Goal: Book appointment/travel/reservation

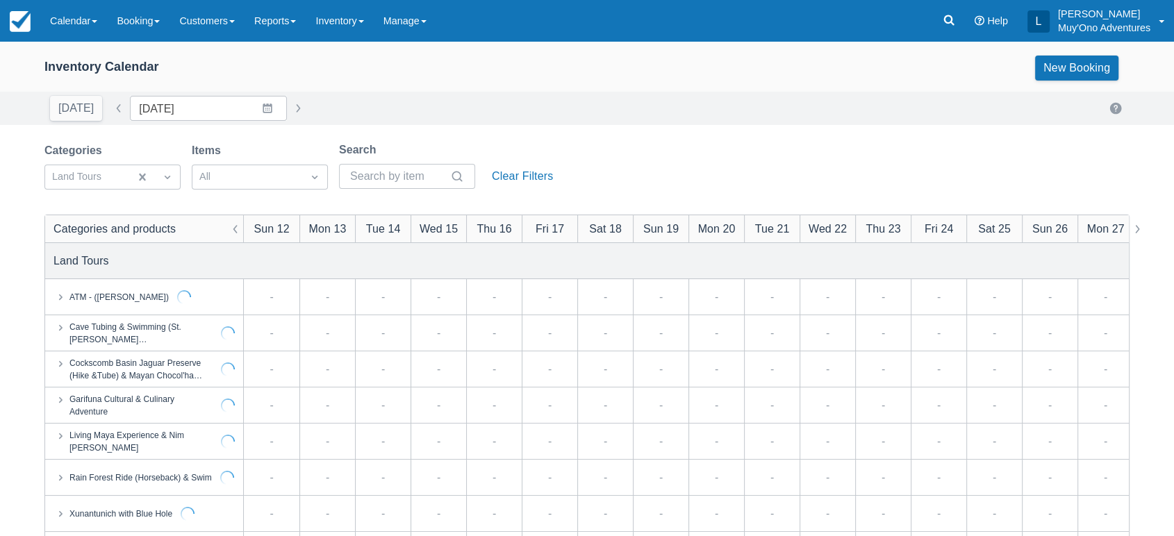
click at [650, 229] on div "Sun 19" at bounding box center [660, 228] width 35 height 17
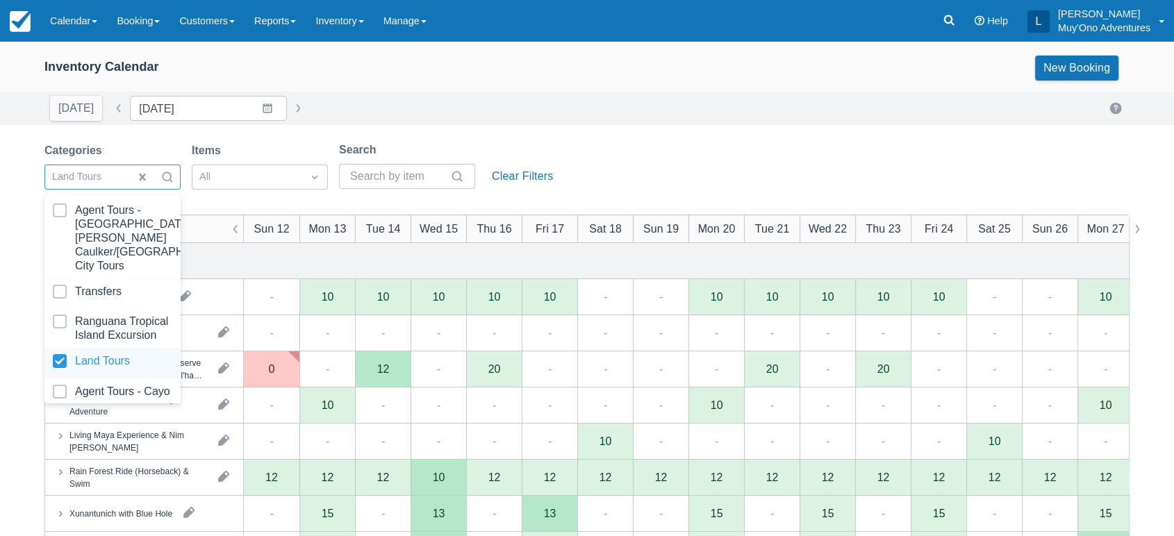
click at [101, 360] on div at bounding box center [112, 363] width 119 height 19
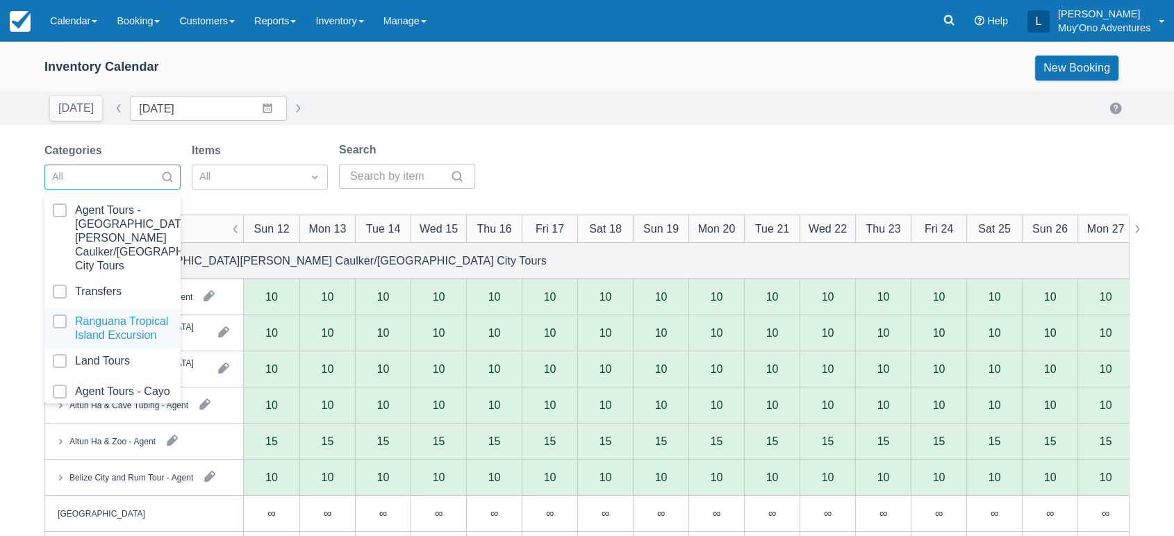
scroll to position [138, 0]
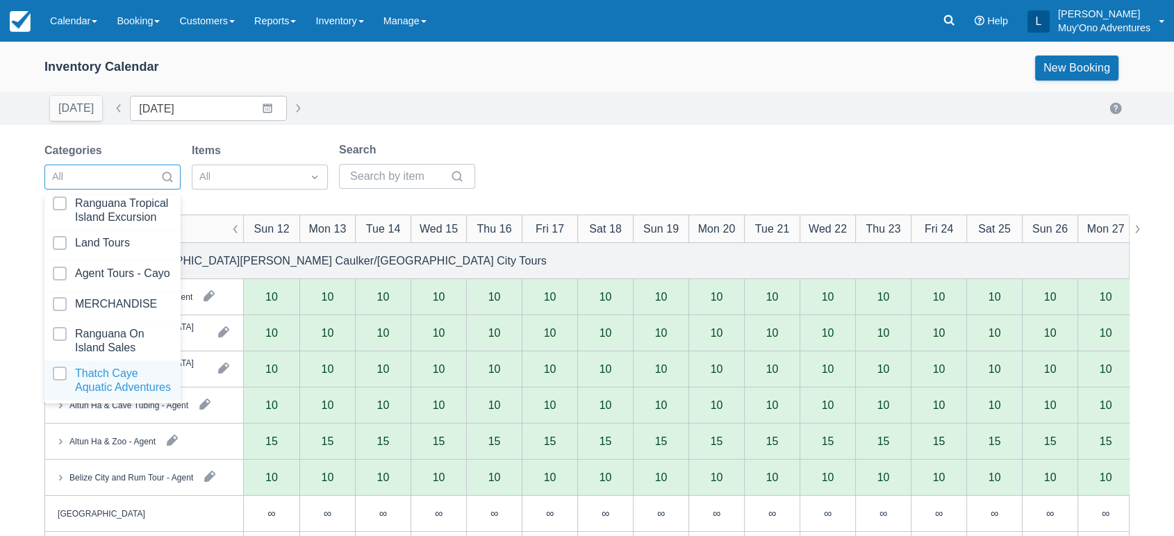
click at [67, 367] on div at bounding box center [112, 381] width 119 height 28
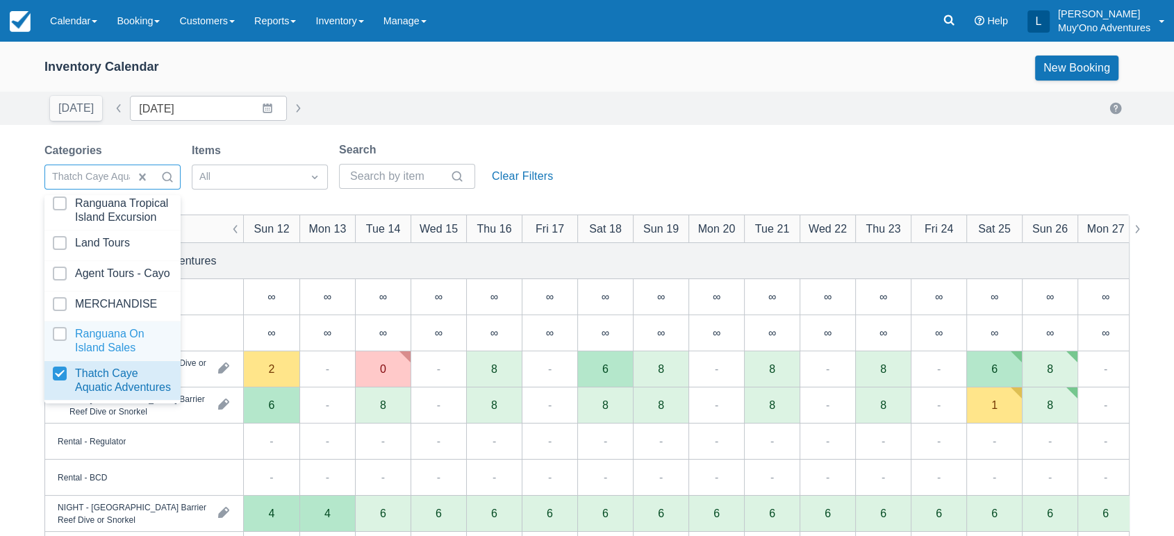
click at [545, 149] on div "Categories option Thatch Caye Aquatic Adventures, selected. option Ranguana On …" at bounding box center [301, 170] width 514 height 56
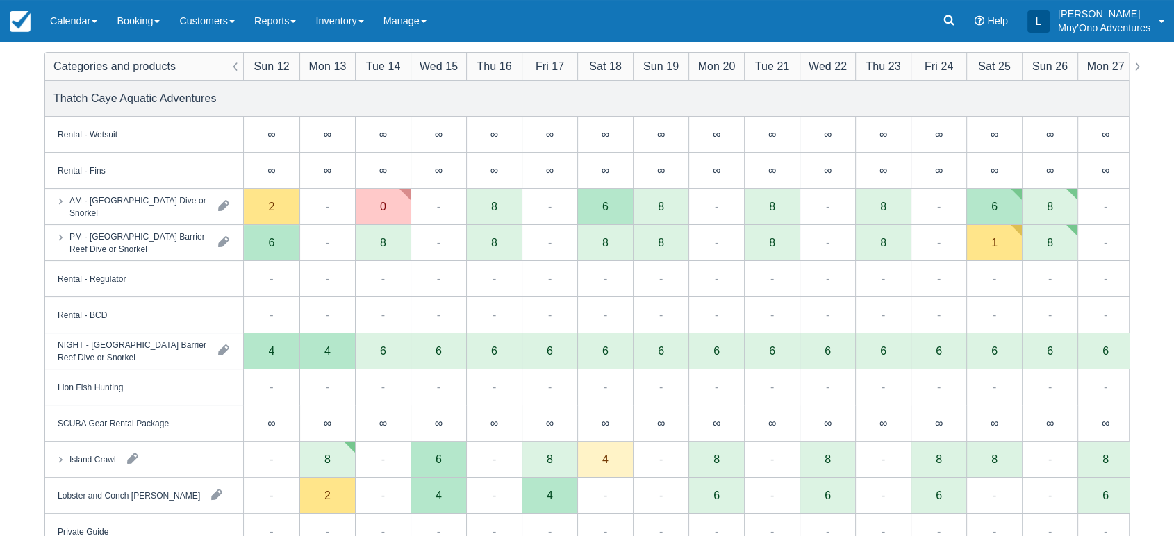
scroll to position [166, 0]
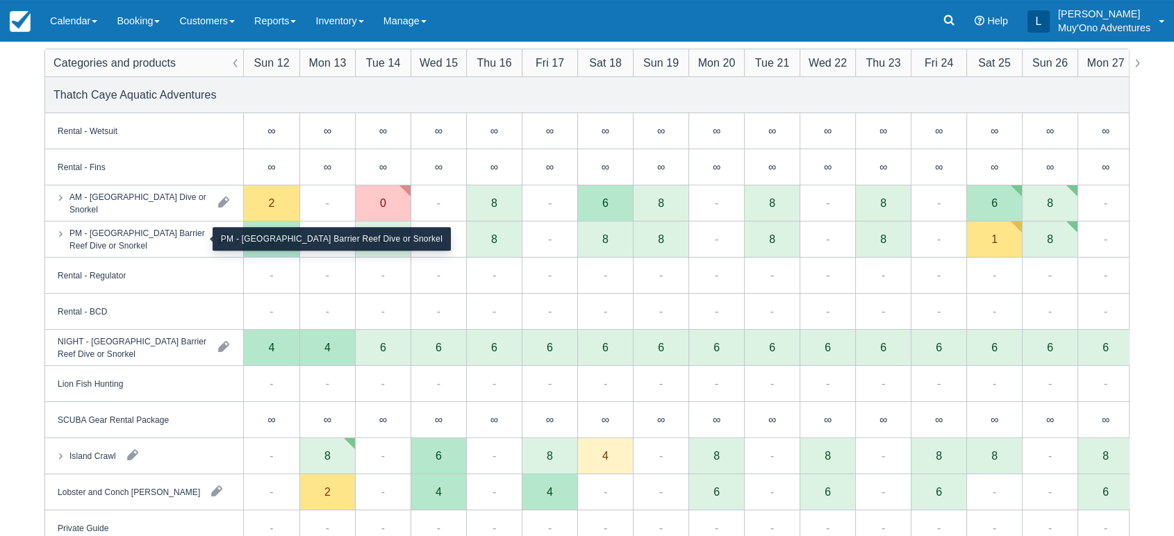
click at [176, 245] on div "PM - Belize Barrier Reef Dive or Snorkel" at bounding box center [138, 238] width 138 height 25
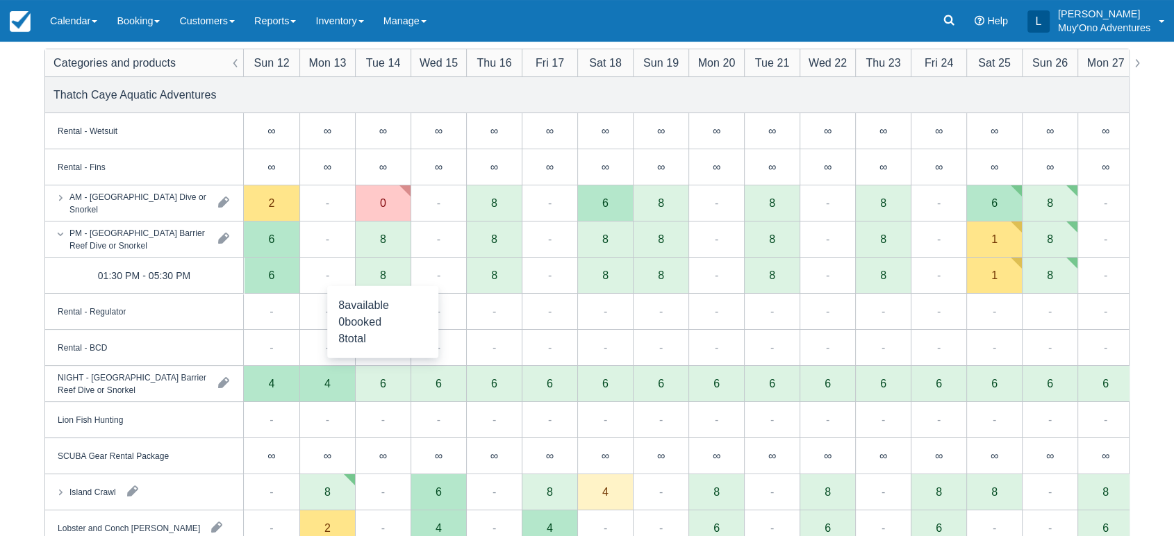
click at [378, 276] on div "8" at bounding box center [383, 276] width 56 height 36
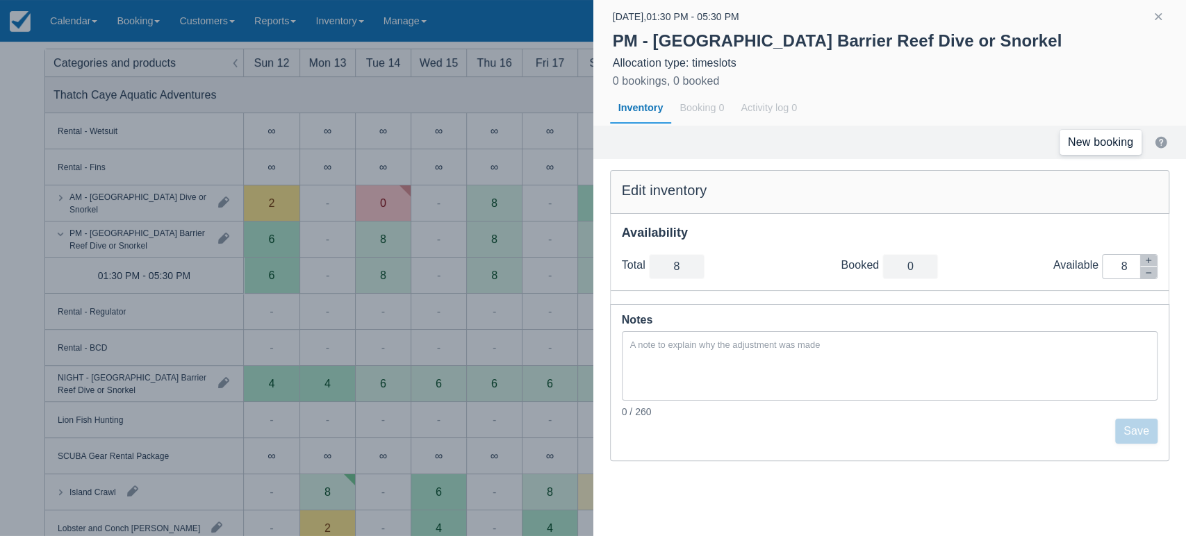
click at [1086, 138] on link "New booking" at bounding box center [1100, 142] width 82 height 25
click at [1115, 148] on link "New booking" at bounding box center [1100, 142] width 82 height 25
click at [1159, 21] on button "button" at bounding box center [1158, 16] width 17 height 17
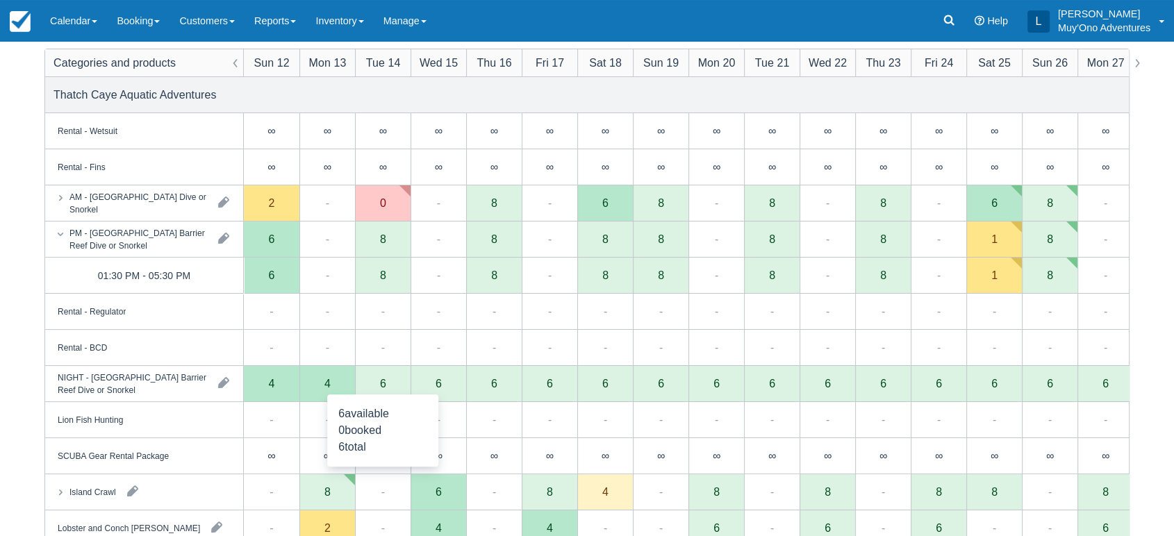
click at [377, 392] on div "6" at bounding box center [383, 384] width 56 height 36
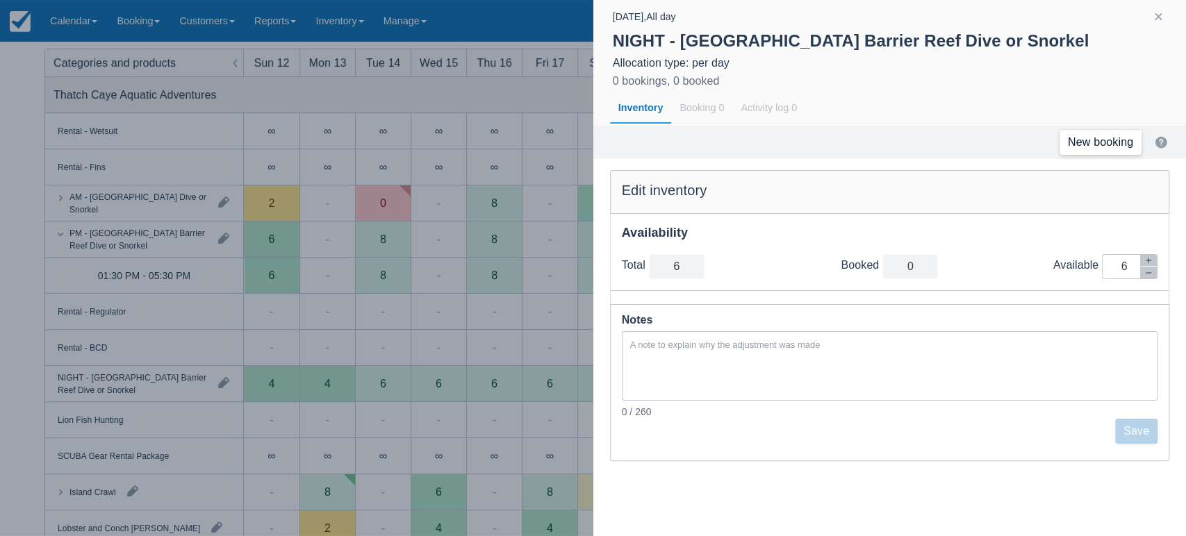
click at [1107, 135] on link "New booking" at bounding box center [1100, 142] width 82 height 25
click at [1155, 17] on button "button" at bounding box center [1158, 16] width 17 height 17
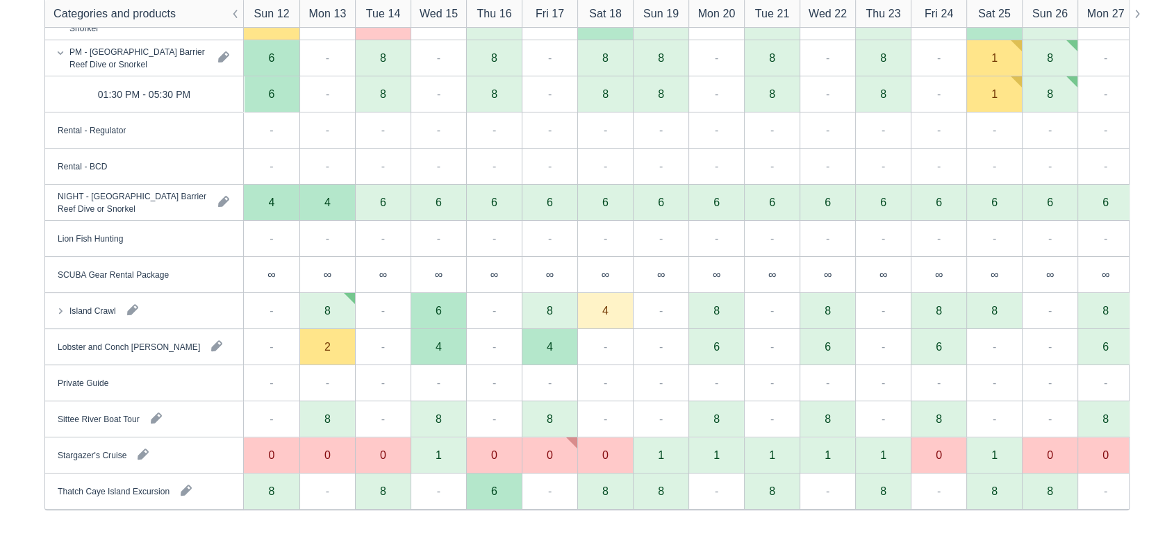
scroll to position [348, 0]
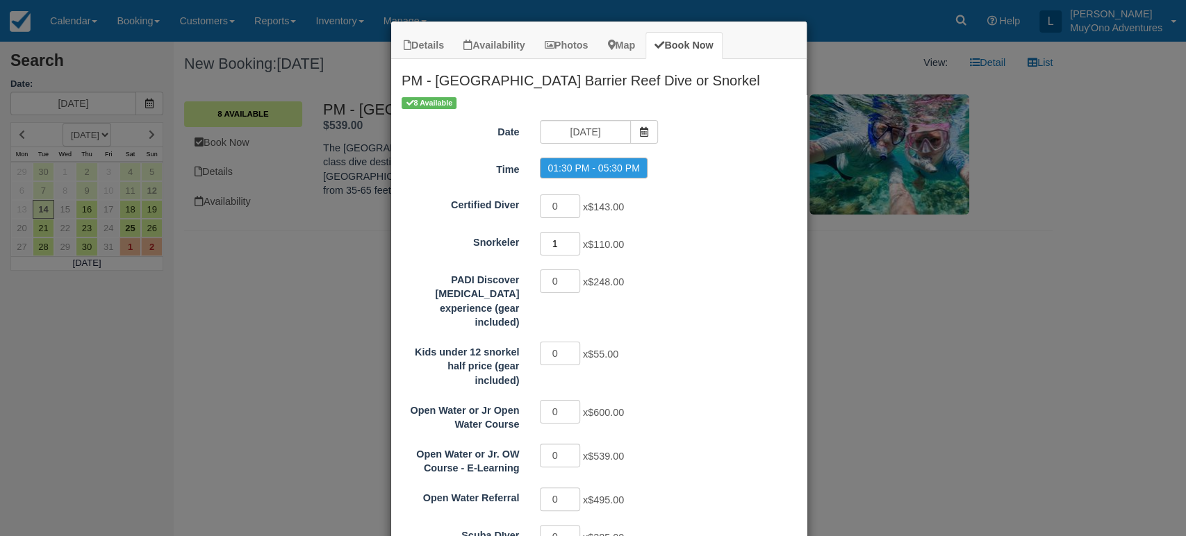
click at [567, 239] on input "1" at bounding box center [560, 244] width 40 height 24
type input "2"
click at [567, 239] on input "2" at bounding box center [560, 244] width 40 height 24
click at [611, 170] on label "01:30 PM - 05:30 PM" at bounding box center [593, 168] width 107 height 21
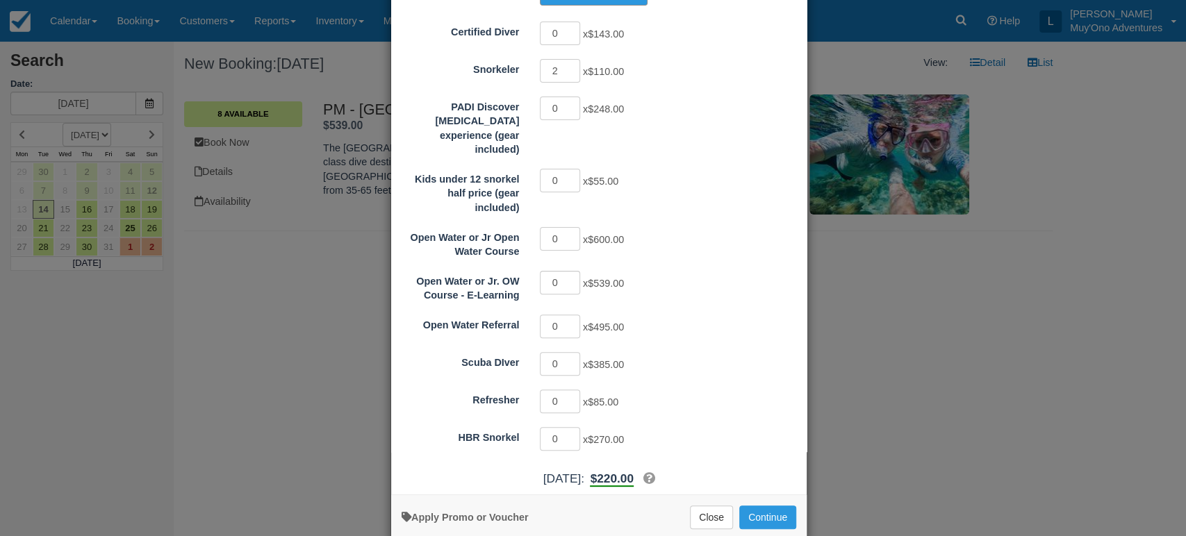
scroll to position [182, 0]
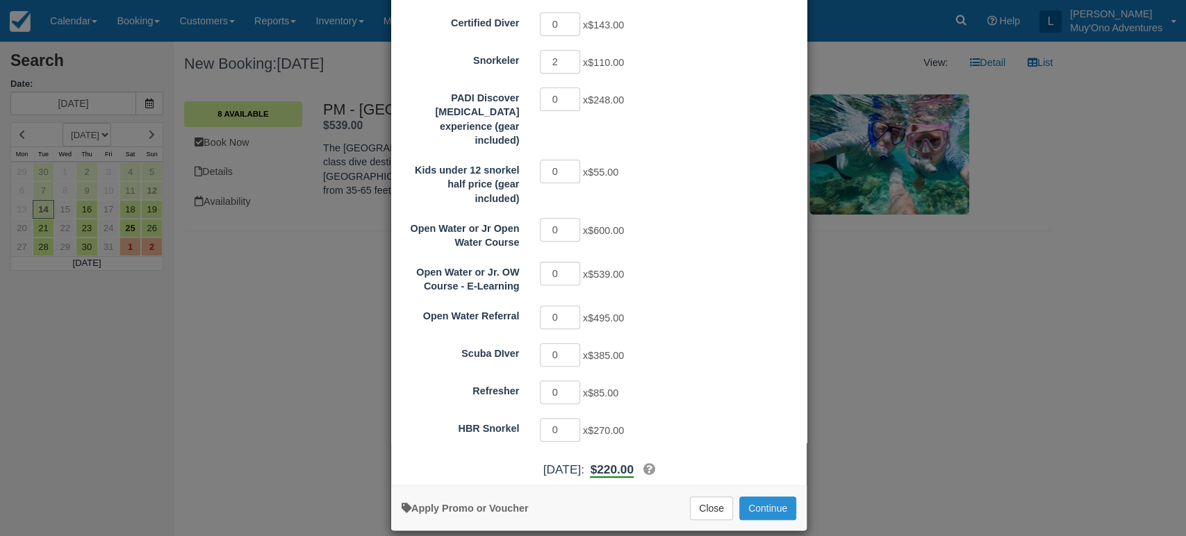
click at [757, 497] on button "Continue" at bounding box center [767, 509] width 57 height 24
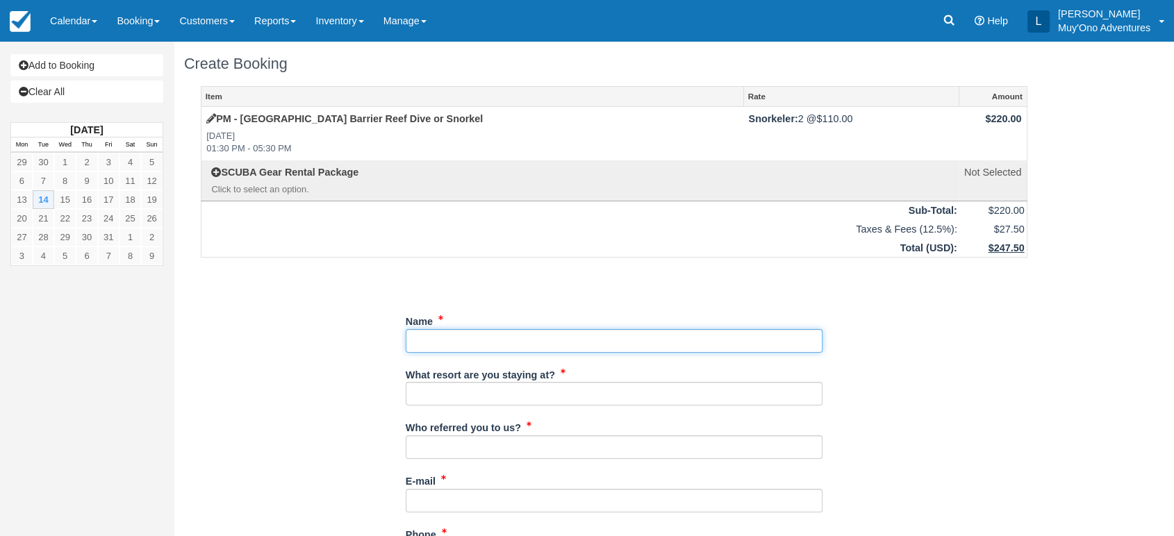
click at [431, 338] on input "Name" at bounding box center [614, 341] width 417 height 24
paste input "[PERSON_NAME]"
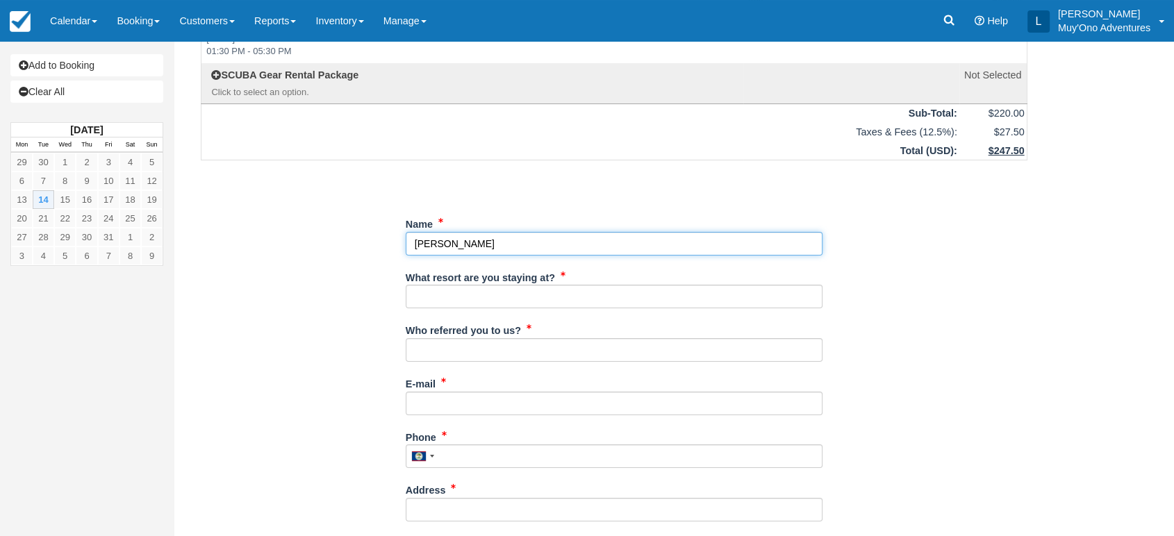
scroll to position [99, 0]
type input "Denise Wiley"
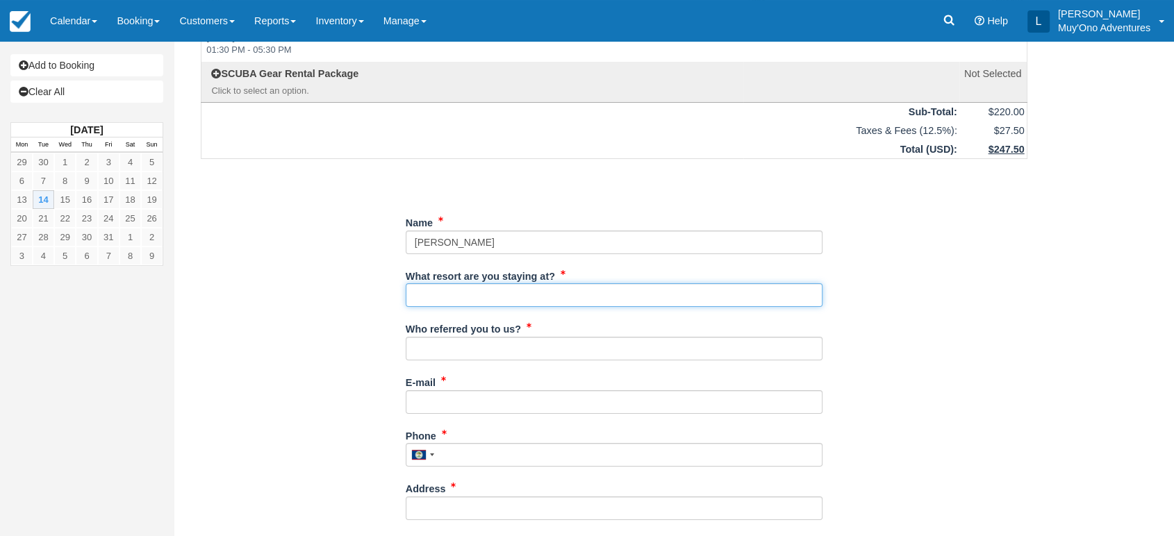
click at [460, 300] on input "What resort are you staying at?" at bounding box center [614, 295] width 417 height 24
type input "Thatch Caye"
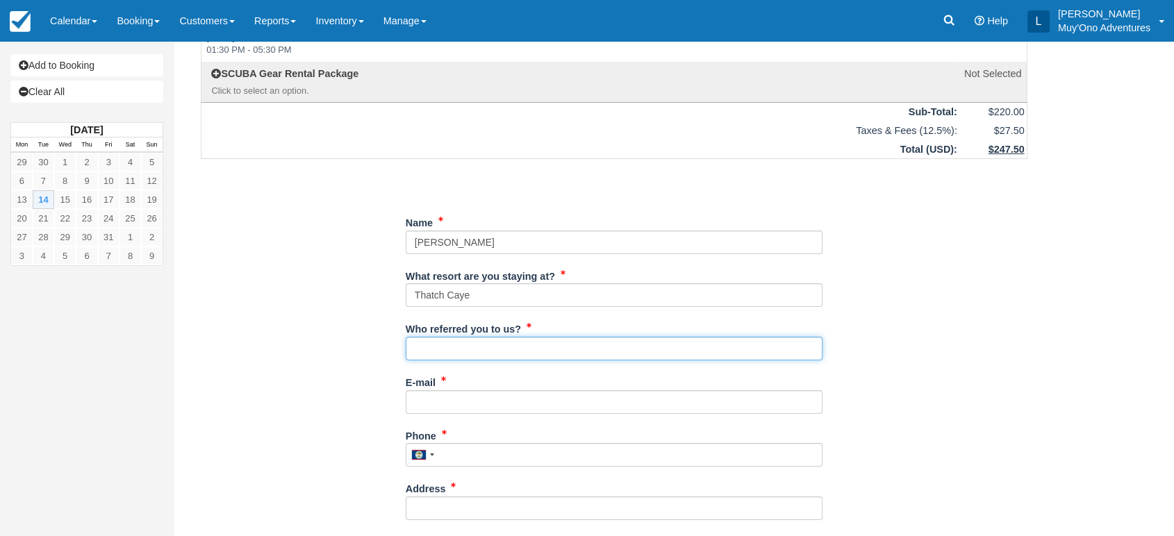
click at [468, 347] on input "Who referred you to us?" at bounding box center [614, 349] width 417 height 24
type input "LUIS"
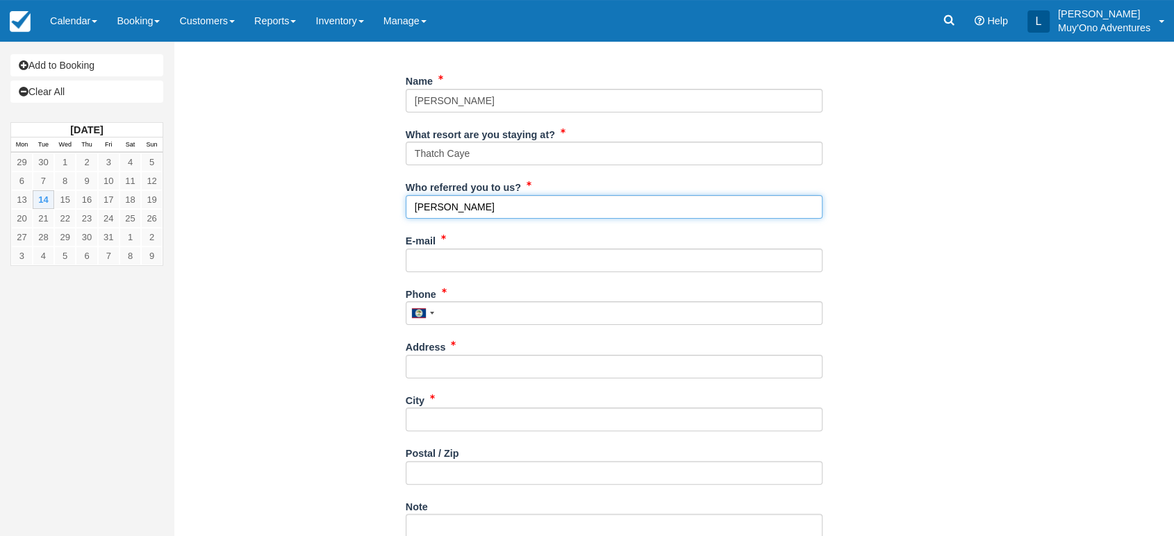
scroll to position [241, 0]
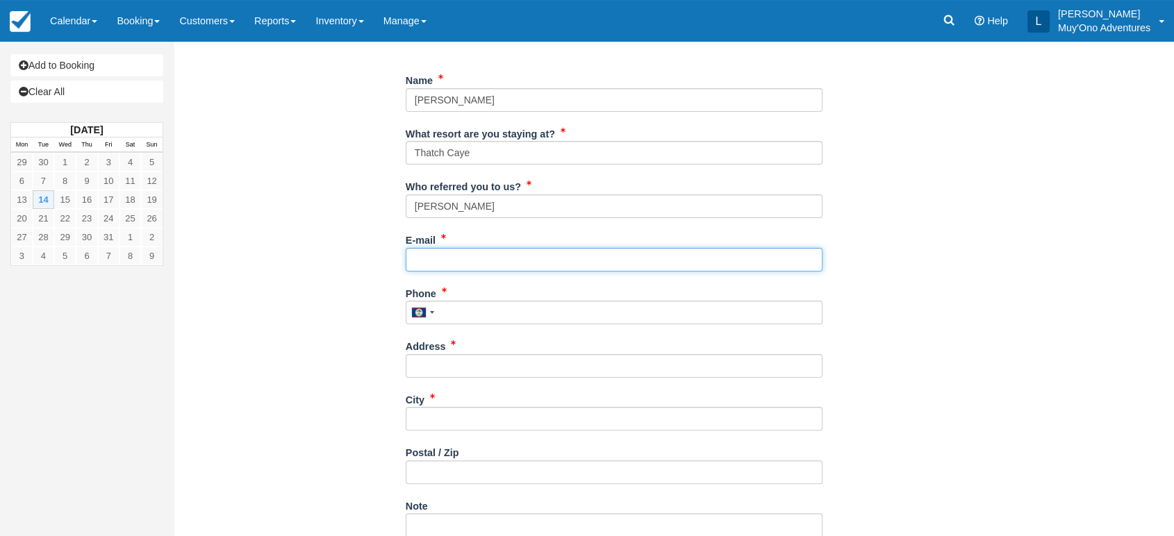
click at [447, 267] on input "E-mail" at bounding box center [614, 260] width 417 height 24
paste input "denisewiley0415@gmail.com"
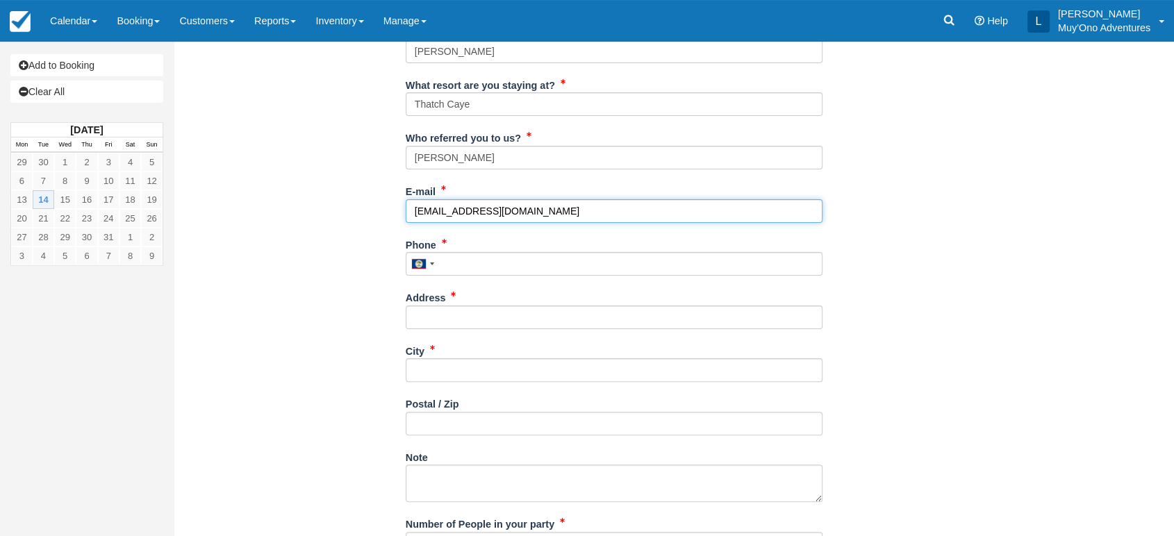
scroll to position [299, 0]
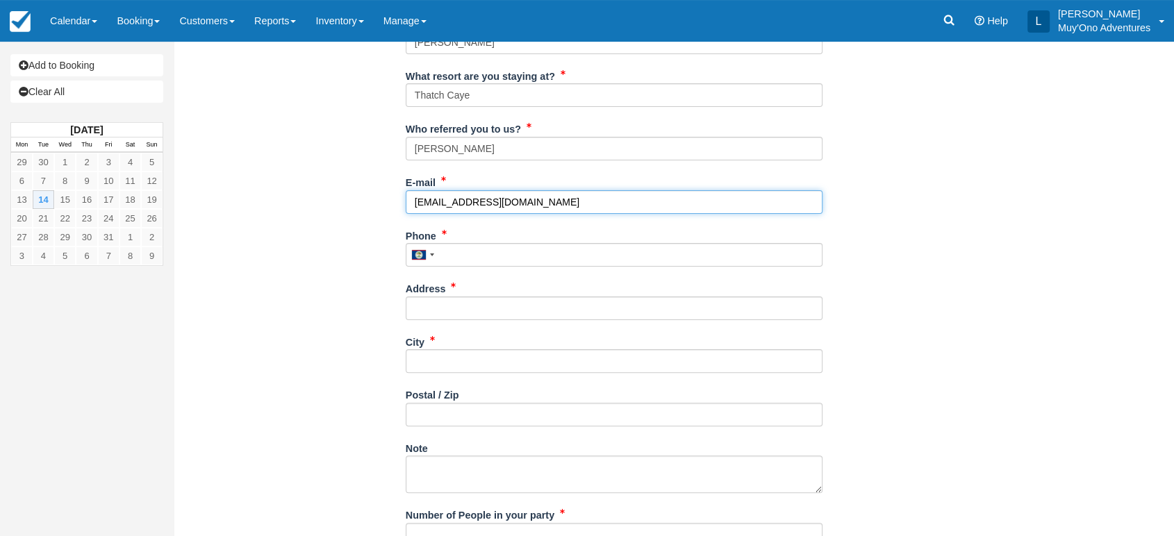
type input "denisewiley0415@gmail.com"
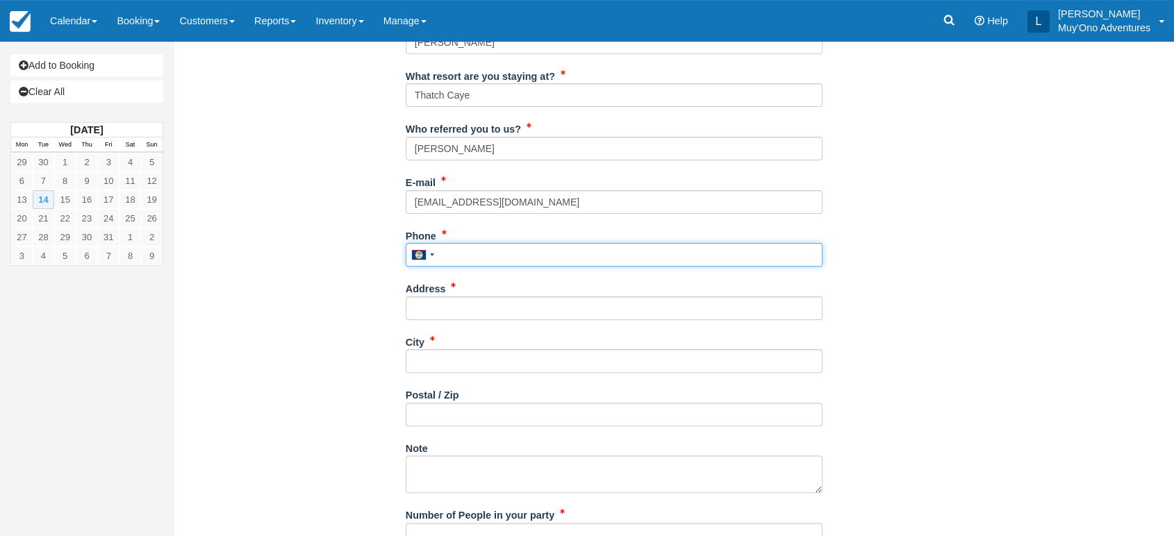
click at [452, 261] on input "Phone" at bounding box center [614, 255] width 417 height 24
click at [455, 252] on input "Phone" at bounding box center [614, 255] width 417 height 24
paste input "4195717877"
type input "4195717877"
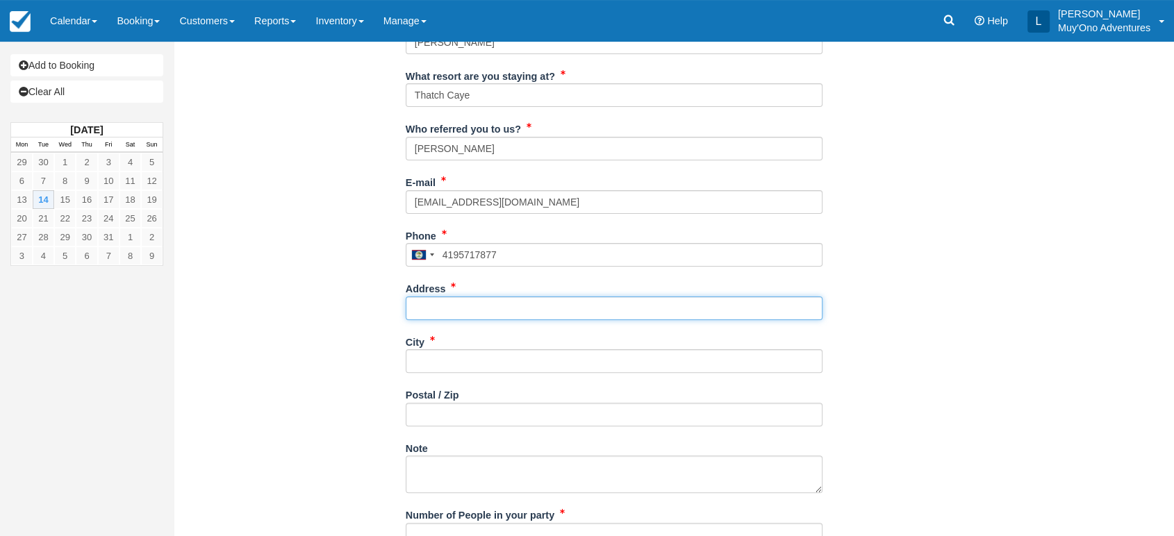
click at [504, 315] on input "Address" at bounding box center [614, 309] width 417 height 24
paste input "Crestline"
type input "Crestline"
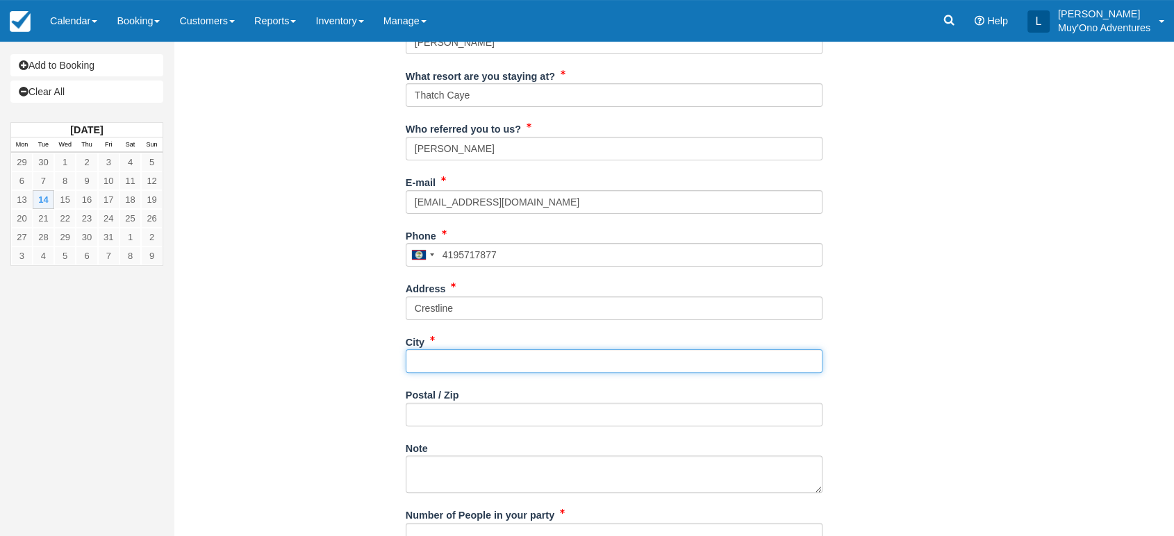
click at [458, 360] on input "City" at bounding box center [614, 361] width 417 height 24
click at [438, 361] on input "City" at bounding box center [614, 361] width 417 height 24
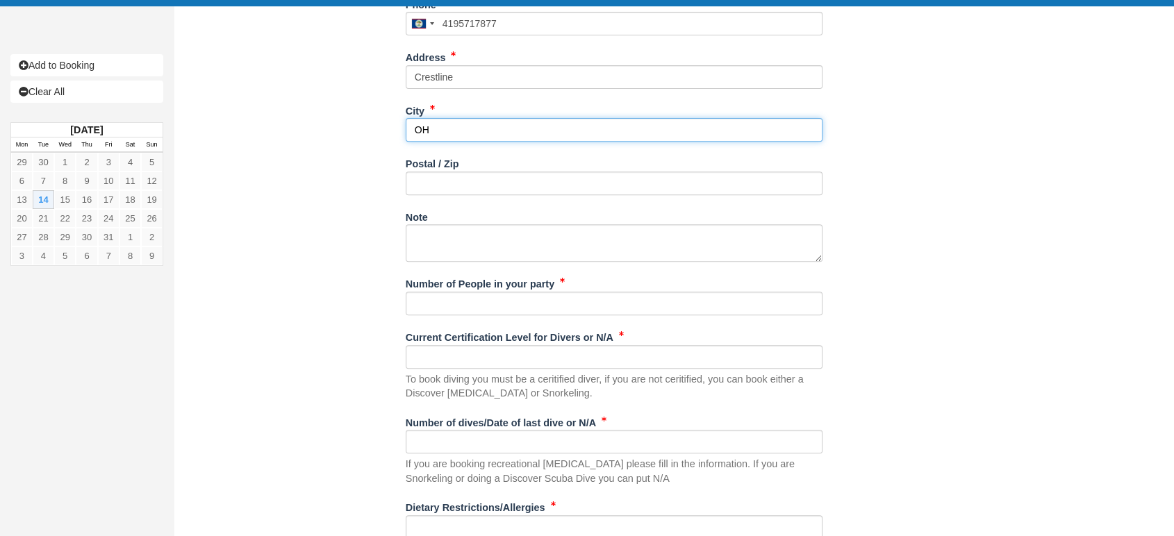
scroll to position [534, 0]
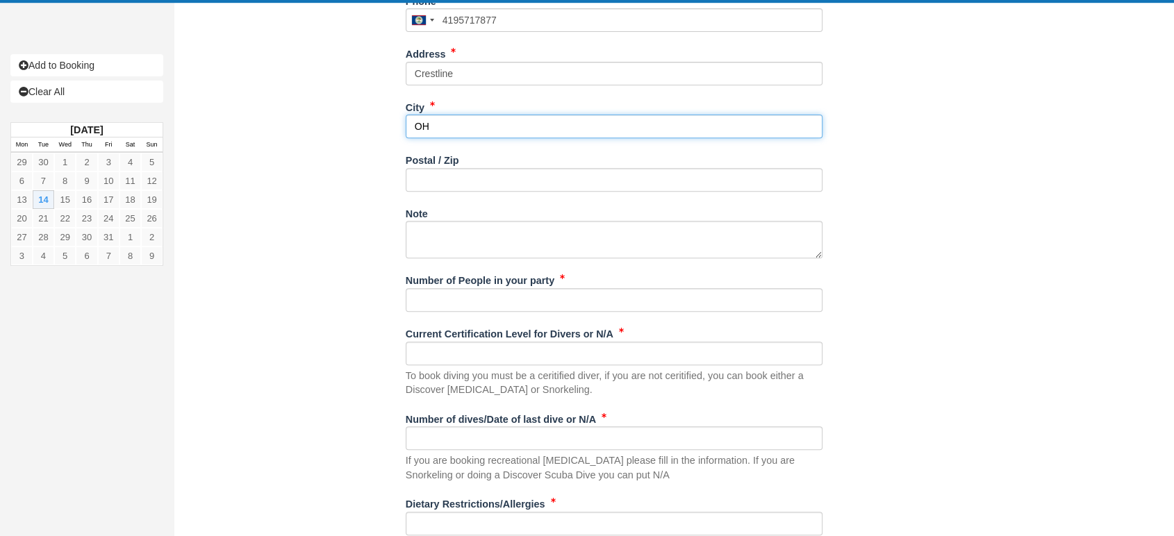
type input "OH"
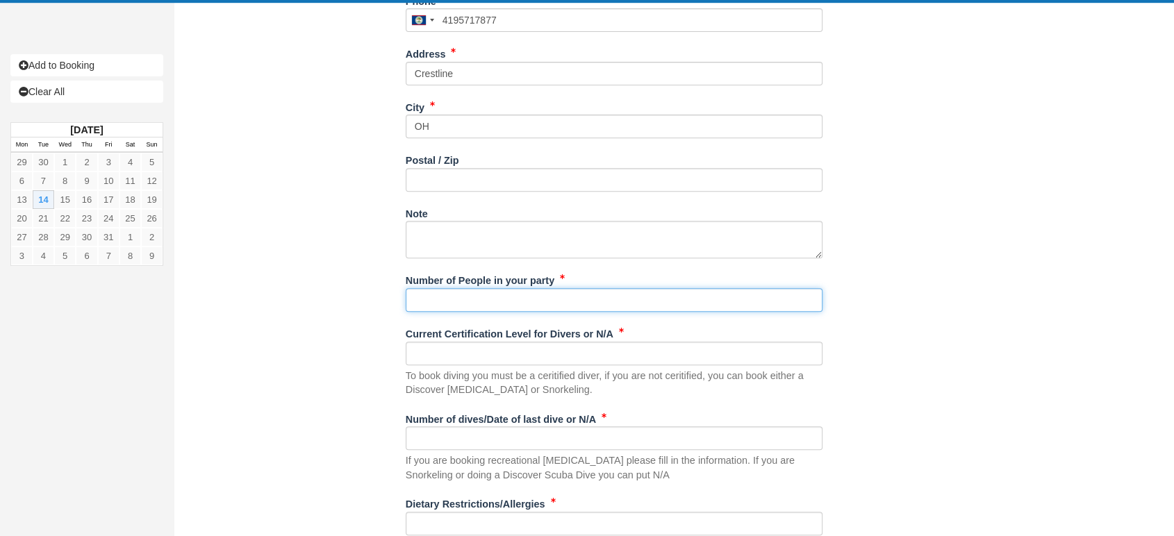
click at [490, 297] on input "Number of People in your party" at bounding box center [614, 300] width 417 height 24
type input "2"
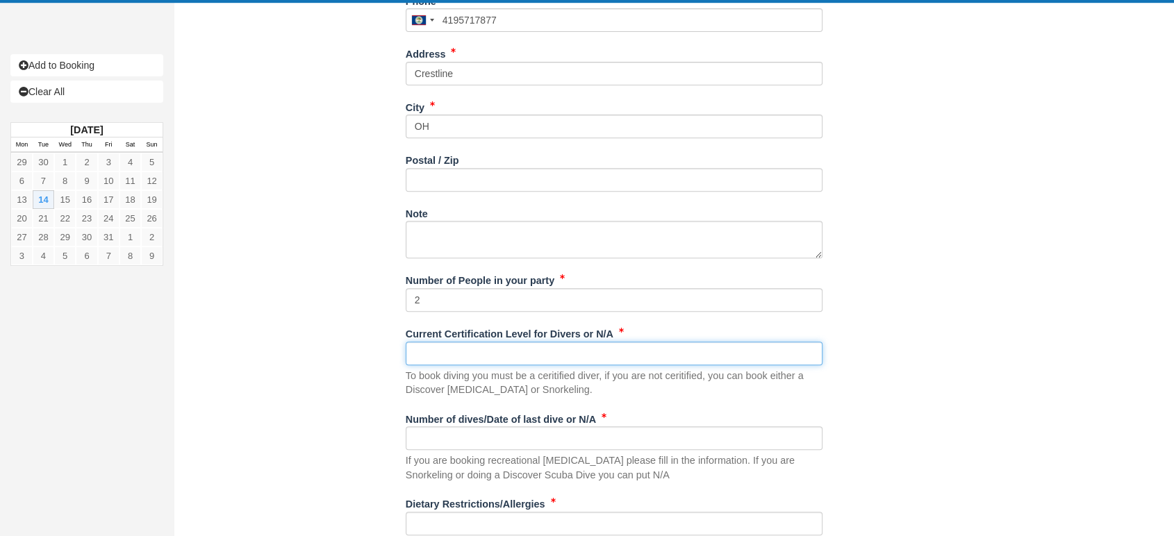
click at [452, 351] on input "Current Certification Level for Divers or N/A" at bounding box center [614, 354] width 417 height 24
type input "M"
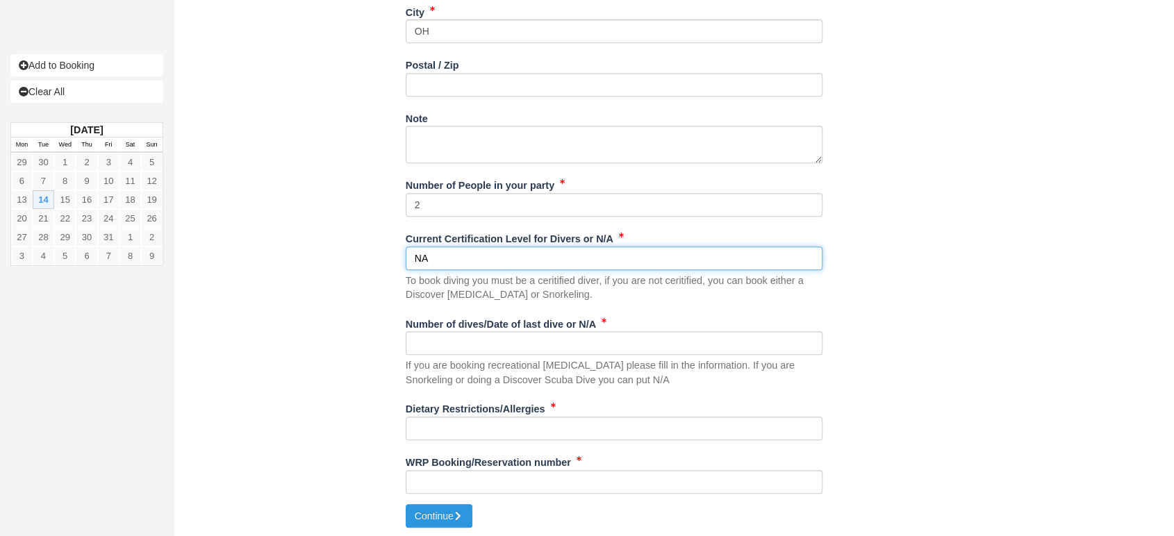
type input "NA"
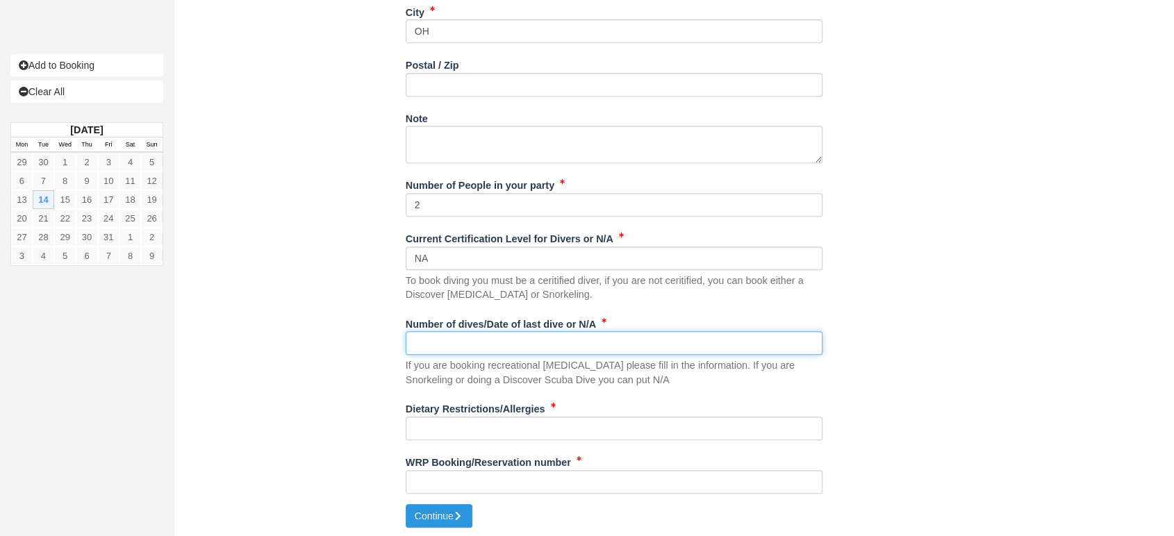
click at [465, 342] on input "Number of dives/Date of last dive or N/A" at bounding box center [614, 343] width 417 height 24
type input "NA"
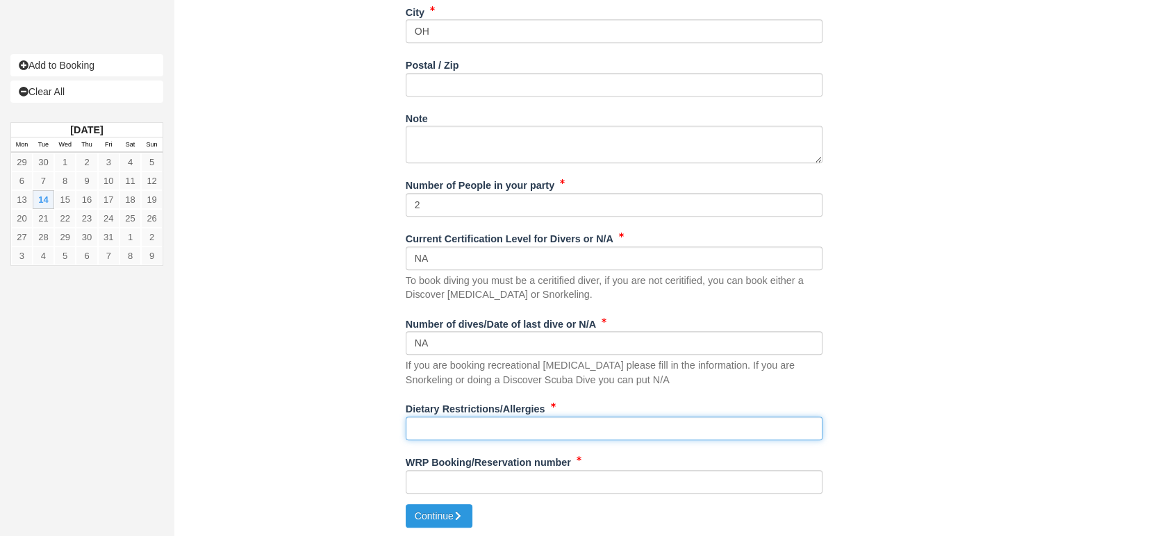
click at [429, 425] on input "Dietary Restrictions/Allergies" at bounding box center [614, 429] width 417 height 24
type input "NA"
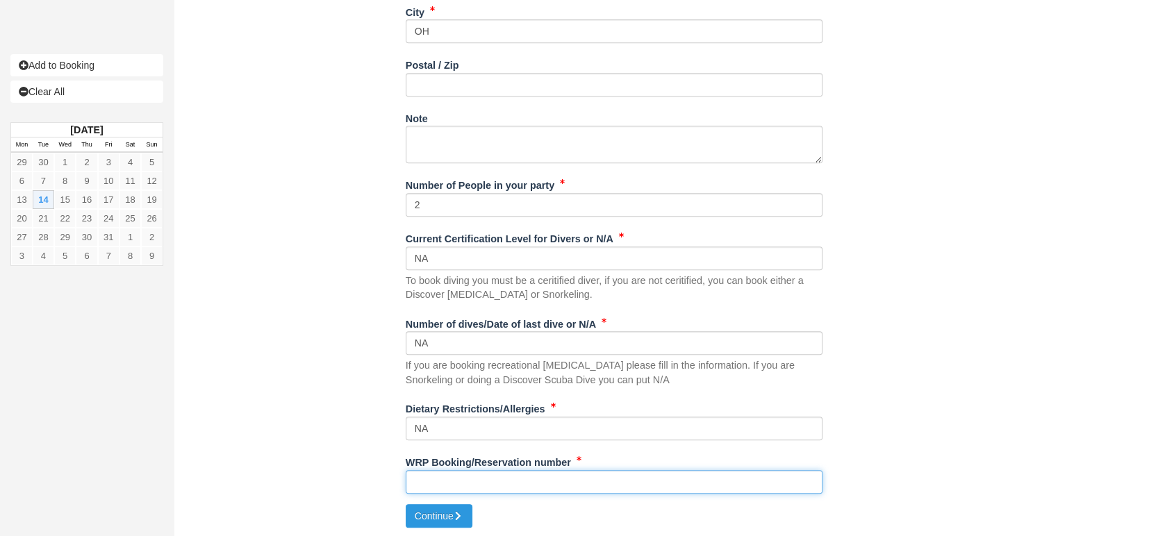
click at [449, 484] on input "WRP Booking/Reservation number" at bounding box center [614, 482] width 417 height 24
paste input "BB24112815911966"
type input "BB24112815911966"
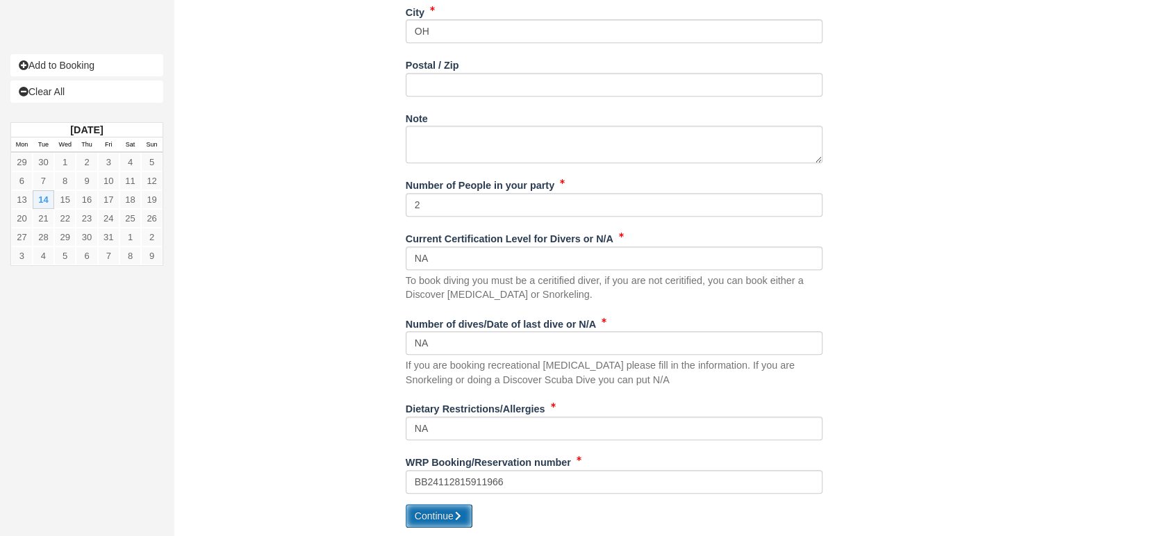
click at [438, 510] on button "Continue" at bounding box center [439, 516] width 67 height 24
type input "+5014195717877"
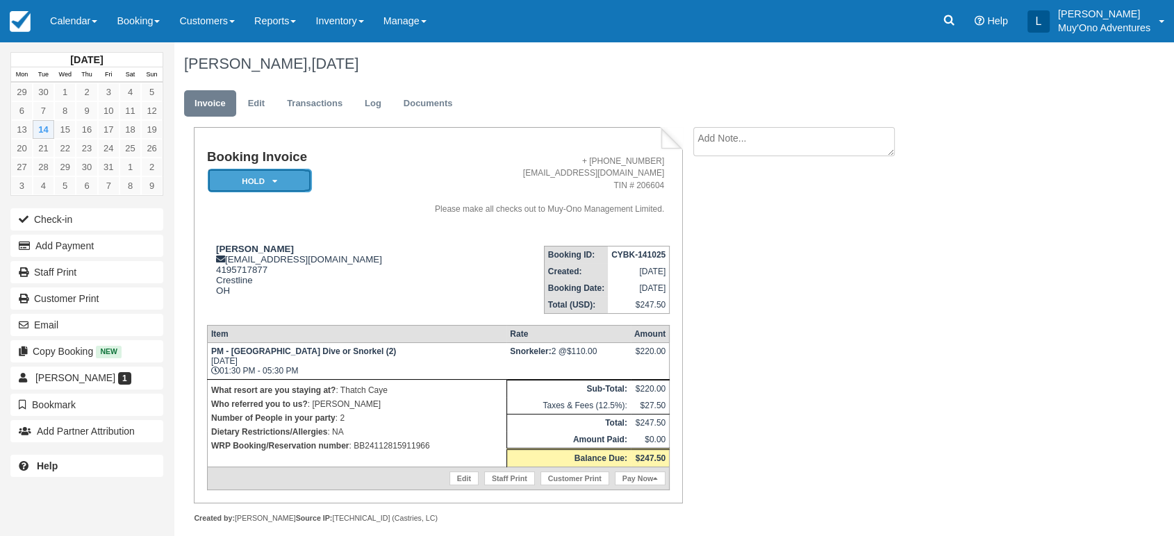
click at [300, 181] on em "HOLD" at bounding box center [260, 181] width 104 height 24
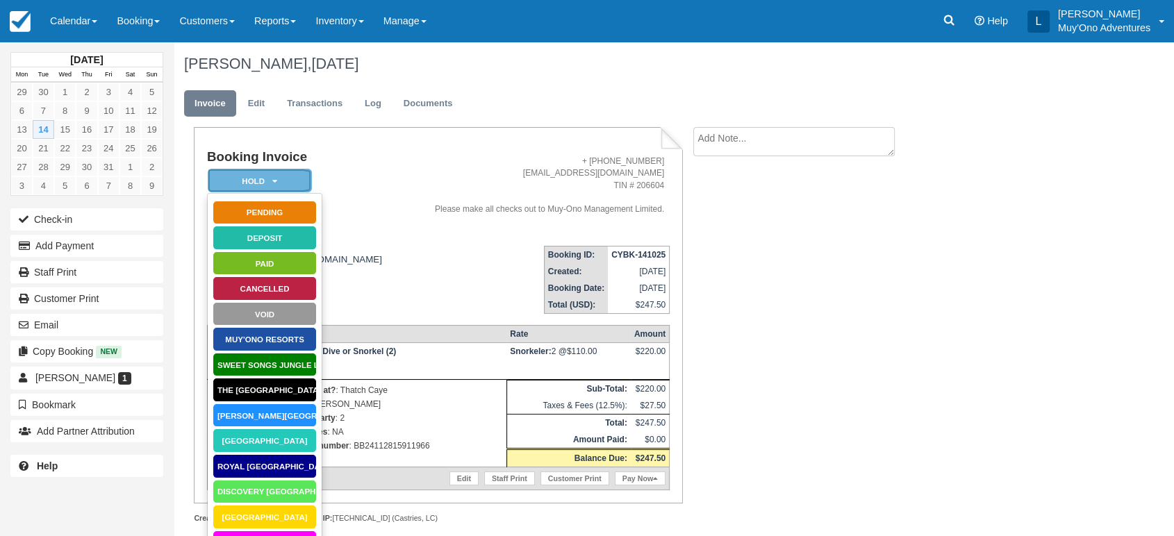
scroll to position [126, 0]
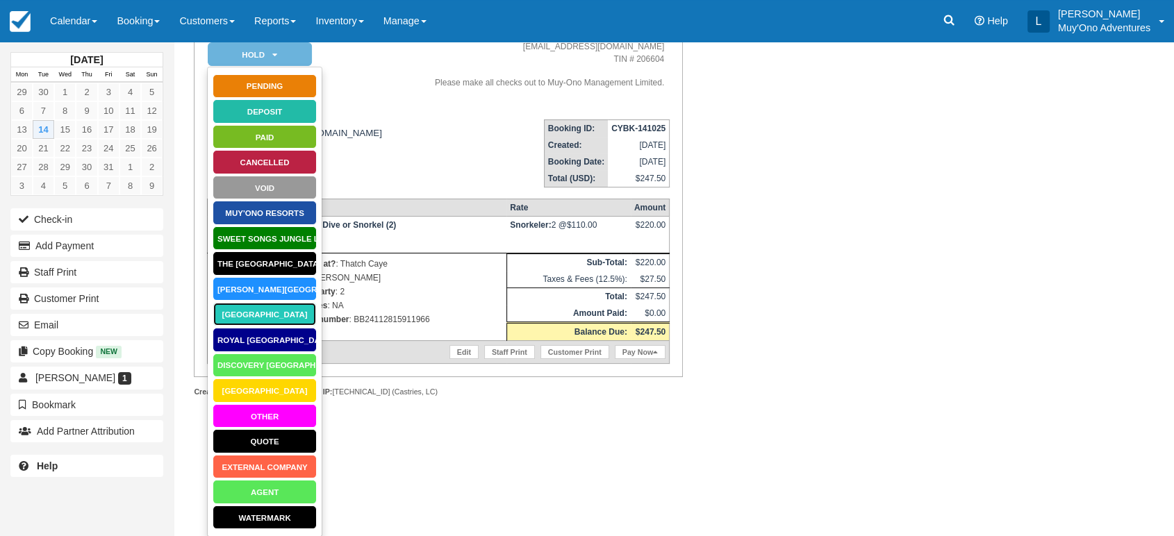
click at [284, 318] on link "Thatch Caye Resort" at bounding box center [265, 314] width 104 height 24
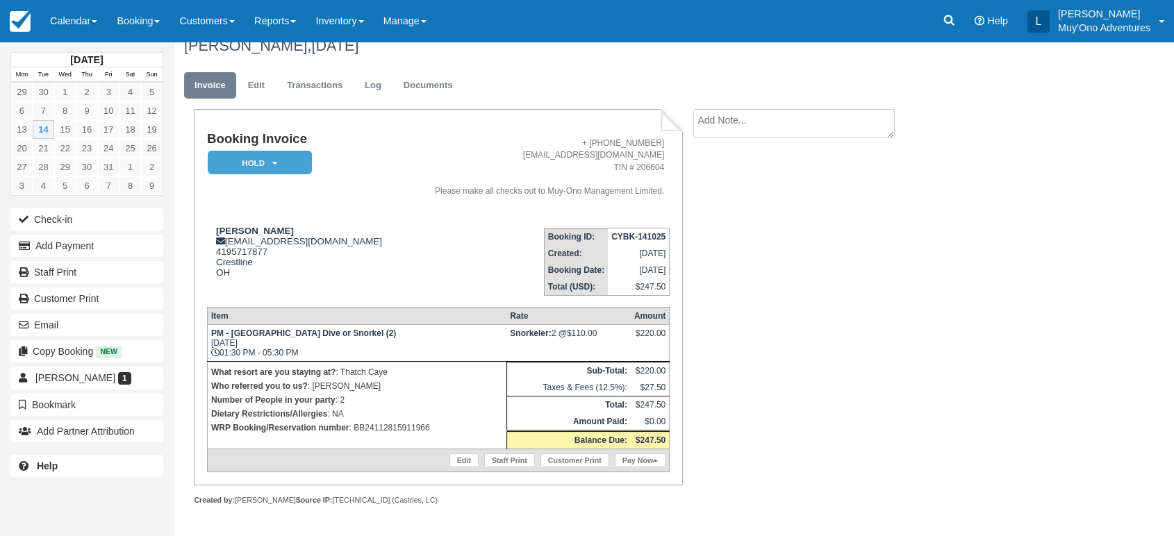
scroll to position [13, 0]
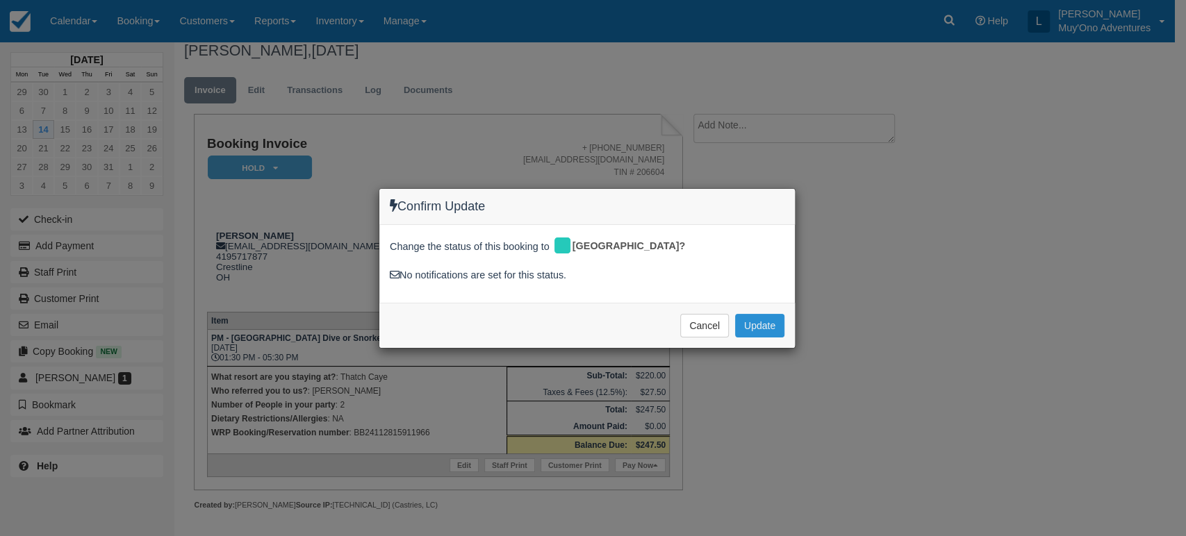
click at [748, 321] on button "Update" at bounding box center [759, 326] width 49 height 24
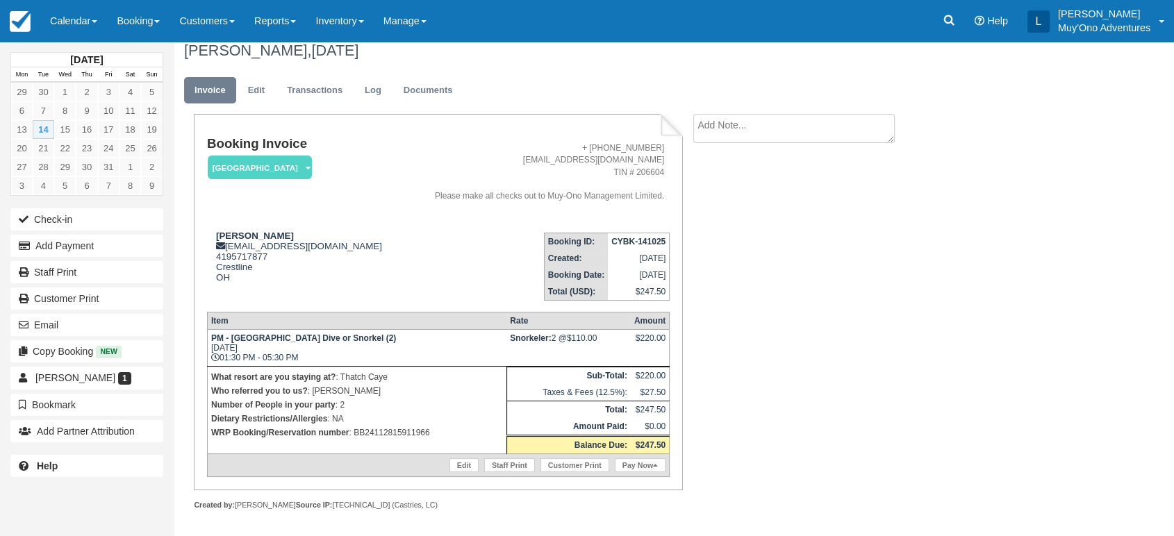
click at [643, 238] on strong "CYBK-141025" at bounding box center [638, 242] width 54 height 10
copy tbody "CYBK-141025"
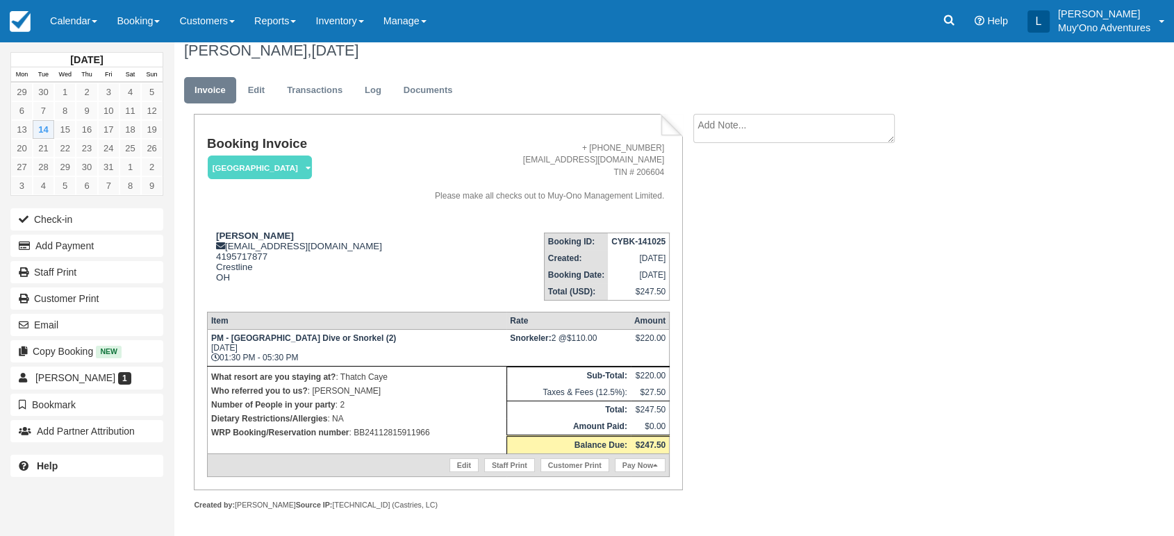
click at [413, 354] on td "PM - Belize Barrier Reef Dive or Snorkel (2) Tue Oct 14, 2025 01:30 PM - 05:30 …" at bounding box center [356, 347] width 299 height 37
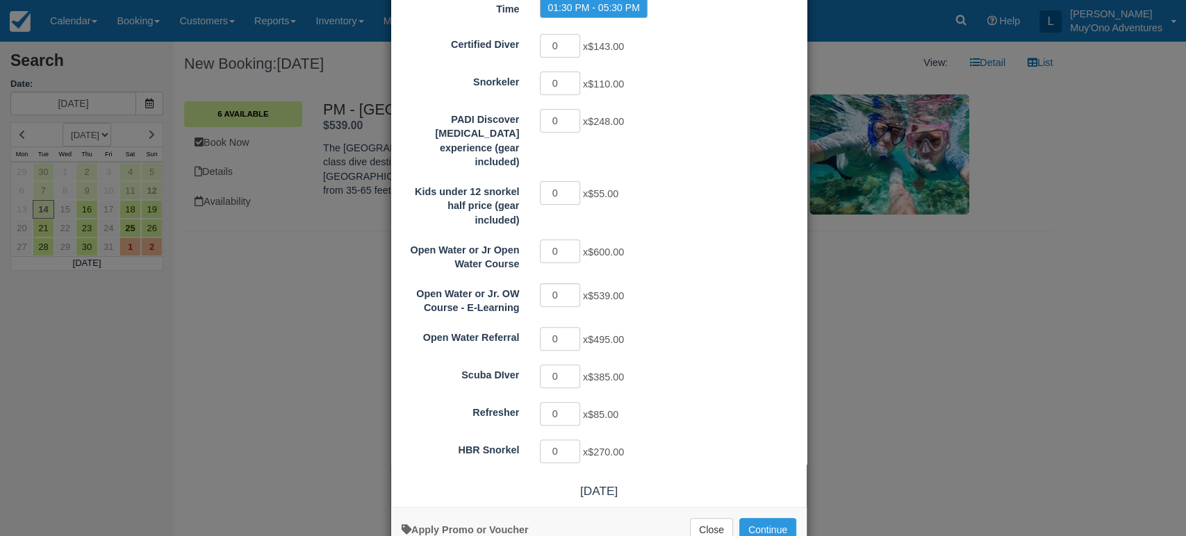
scroll to position [168, 0]
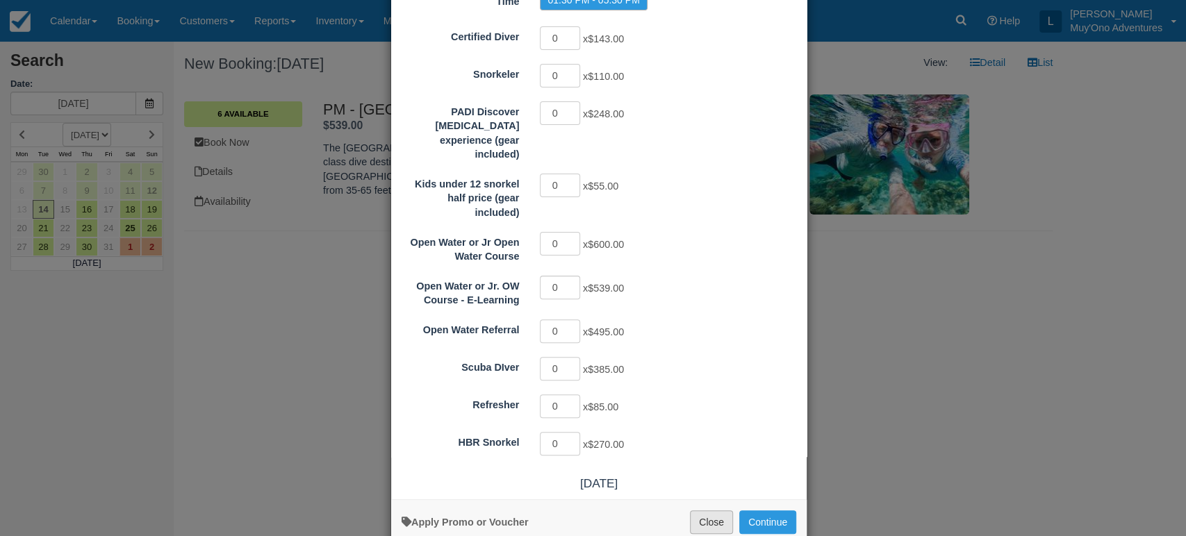
click at [714, 511] on button "Close" at bounding box center [711, 523] width 43 height 24
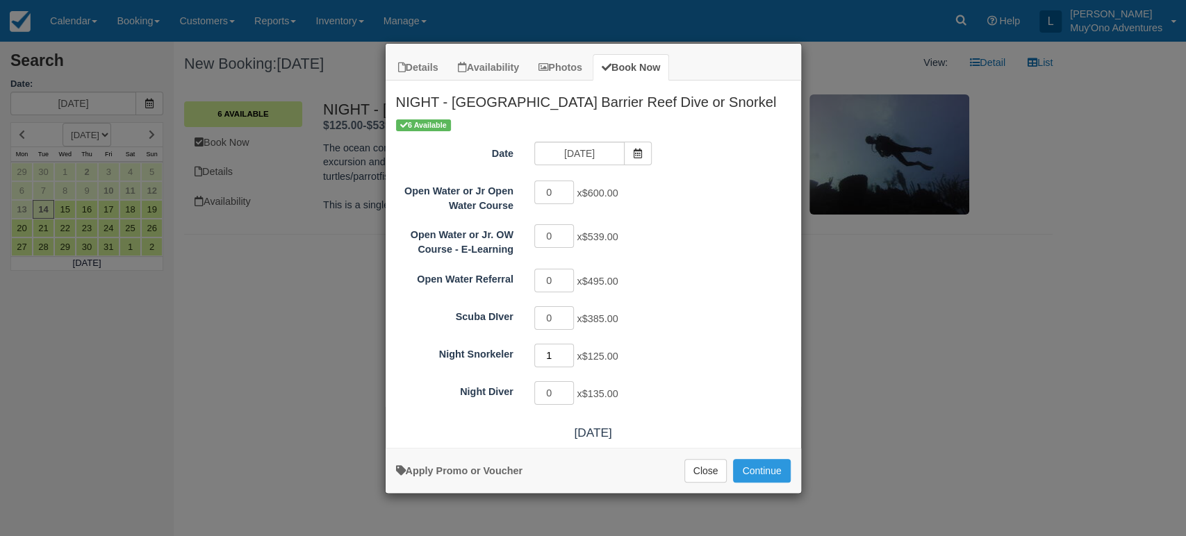
click at [569, 351] on input "1" at bounding box center [554, 356] width 40 height 24
type input "2"
click at [569, 351] on input "2" at bounding box center [554, 356] width 40 height 24
click at [755, 463] on button "Continue" at bounding box center [761, 471] width 57 height 24
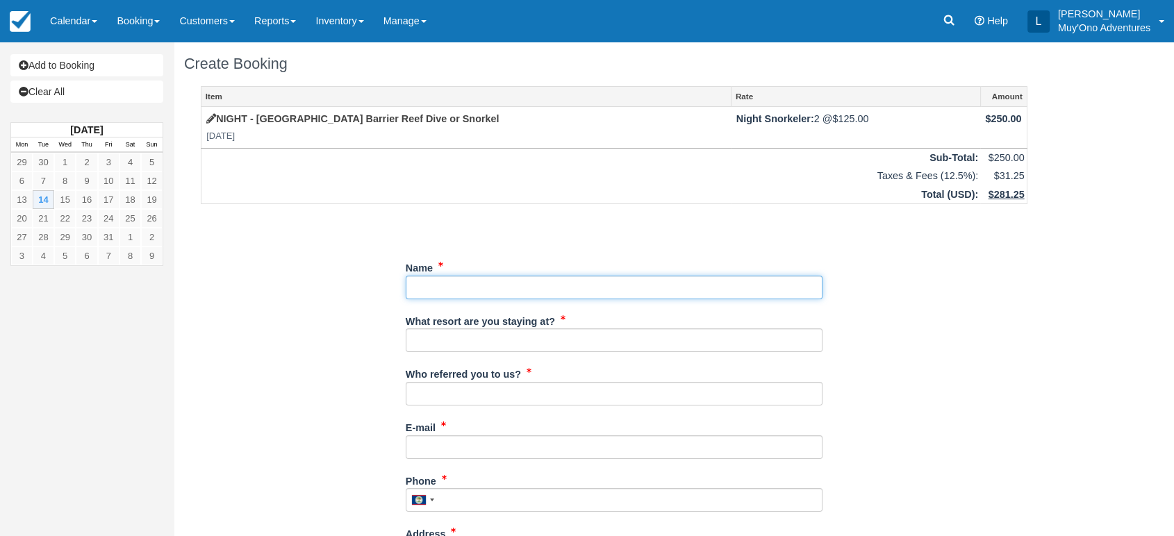
click at [429, 279] on input "Name" at bounding box center [614, 288] width 417 height 24
paste input "[PERSON_NAME] [PERSON_NAME]"
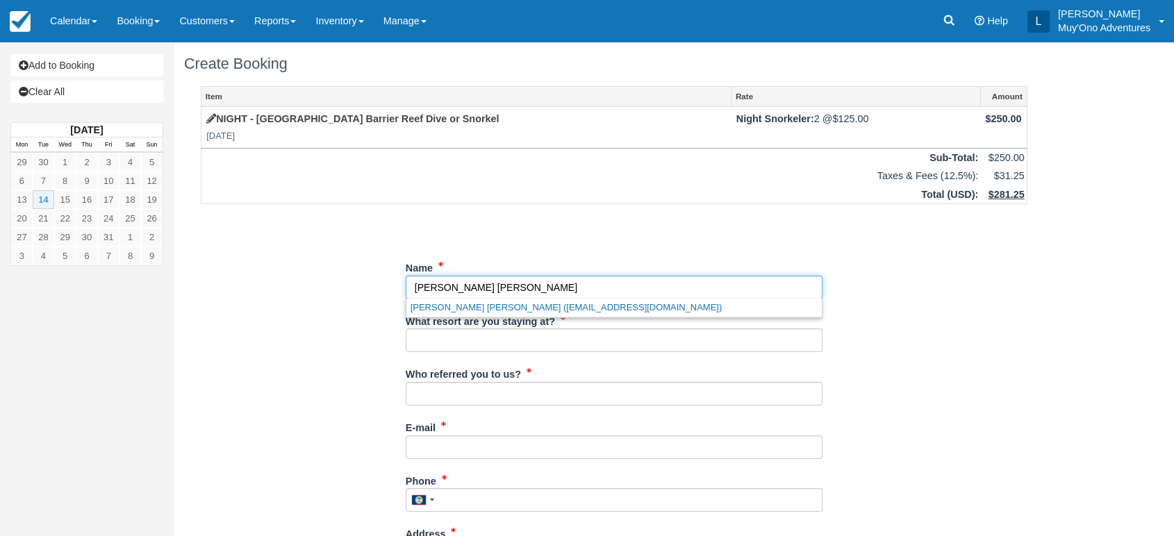
type input "[PERSON_NAME] [PERSON_NAME]"
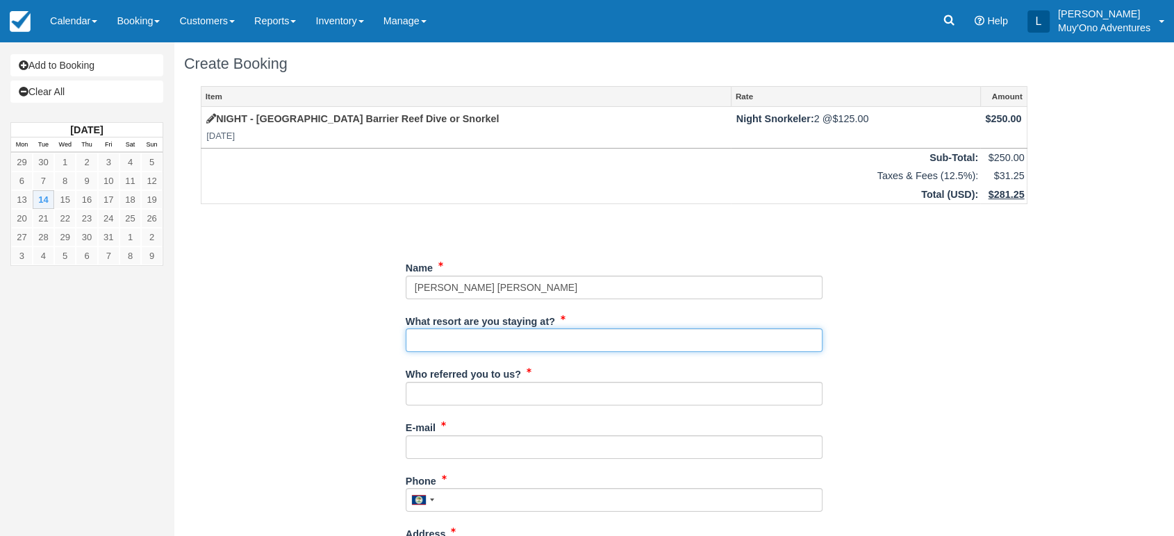
click at [449, 338] on input "What resort are you staying at?" at bounding box center [614, 341] width 417 height 24
type input "Thatch Caye"
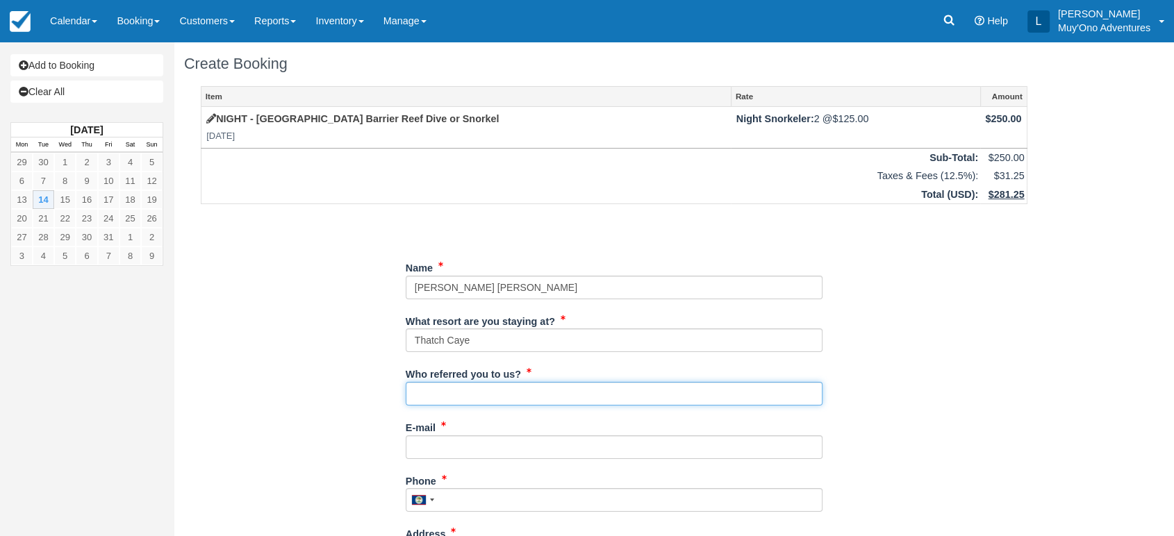
click at [475, 393] on input "Who referred you to us?" at bounding box center [614, 394] width 417 height 24
type input "LUIS"
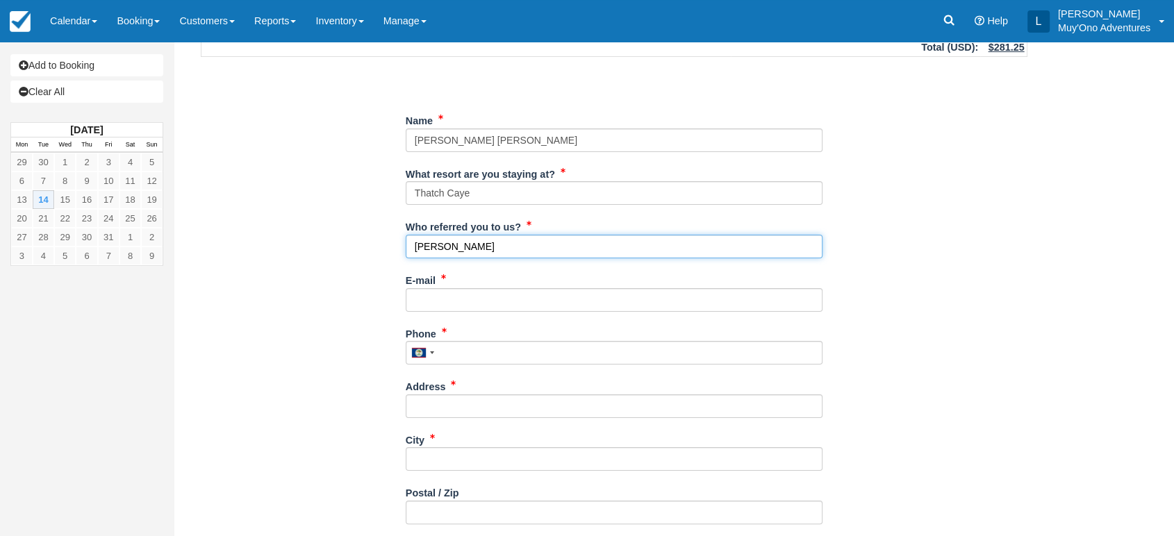
scroll to position [150, 0]
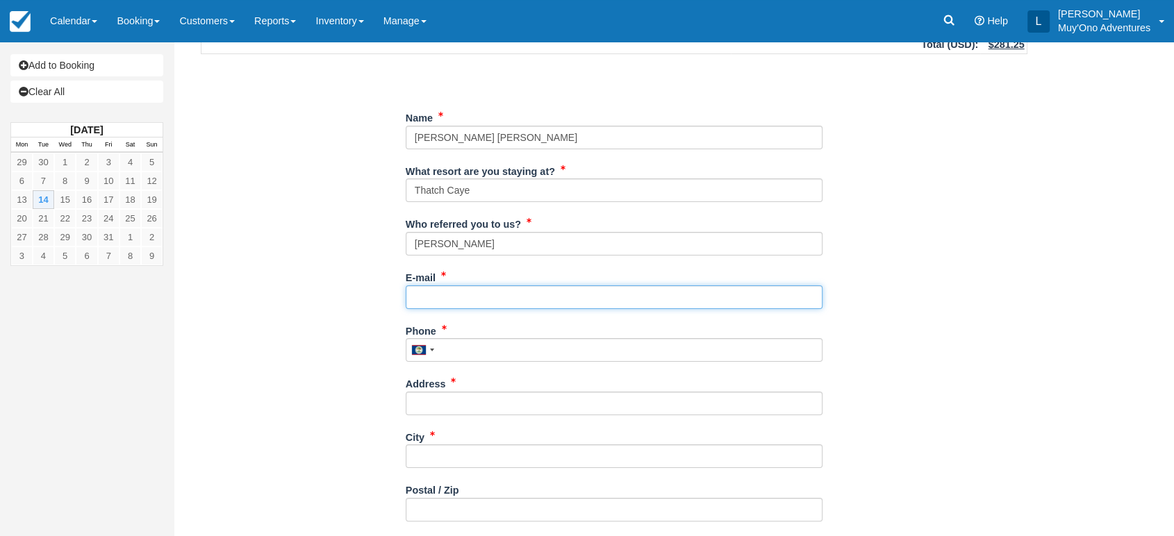
click at [439, 299] on input "E-mail" at bounding box center [614, 298] width 417 height 24
paste input "Butlermappus@gmail.com"
type input "Butlermappus@gmail.com"
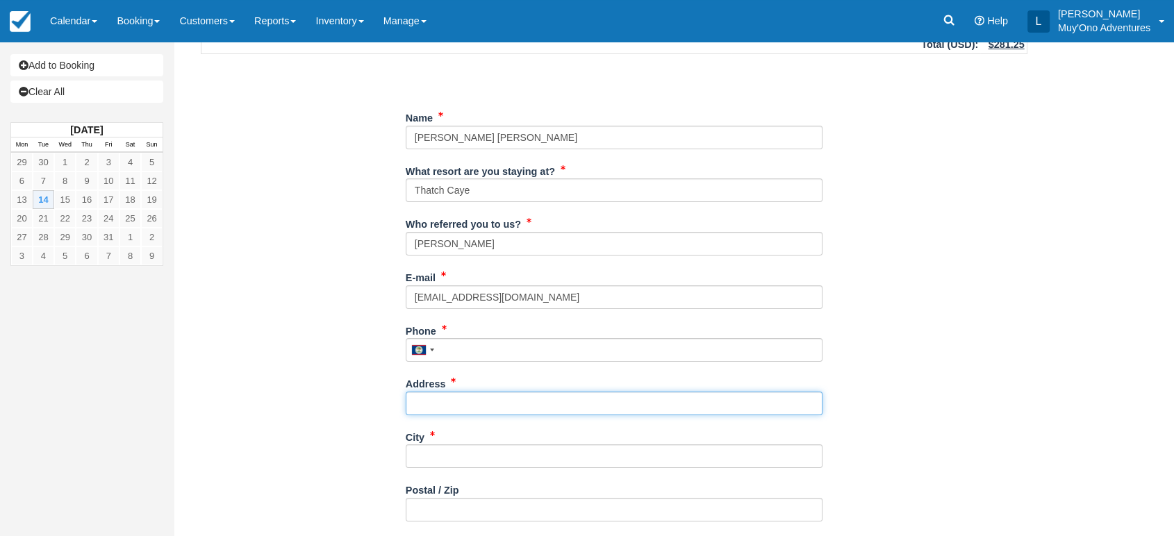
click at [459, 398] on input "Address" at bounding box center [614, 404] width 417 height 24
paste input "[GEOGRAPHIC_DATA]"
type input "[GEOGRAPHIC_DATA]"
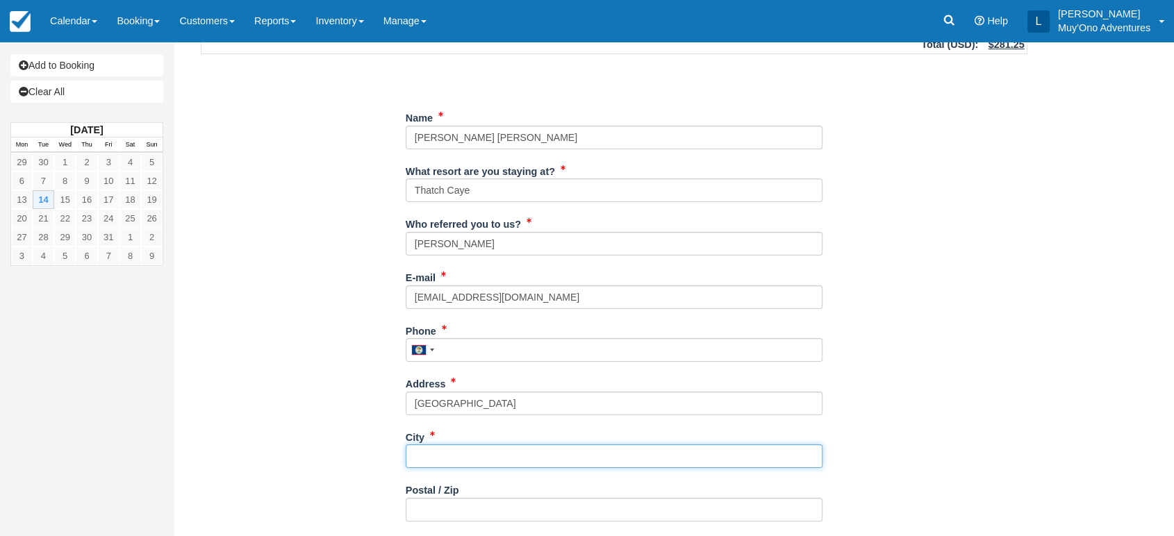
click at [440, 446] on input "City" at bounding box center [614, 457] width 417 height 24
paste input "[GEOGRAPHIC_DATA]"
type input "[GEOGRAPHIC_DATA]"
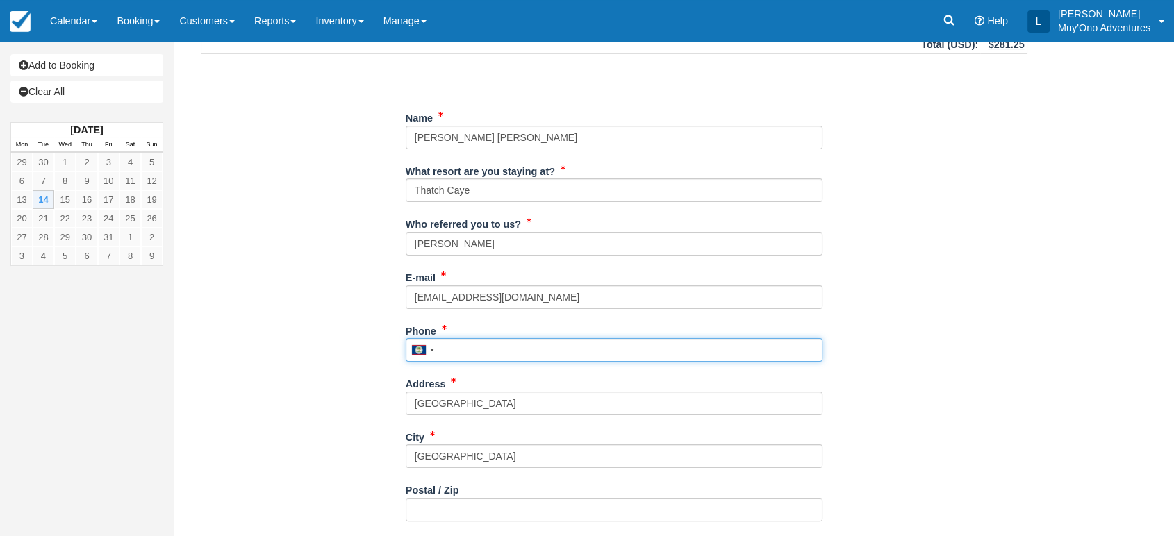
click at [499, 347] on input "Phone" at bounding box center [614, 350] width 417 height 24
paste input "8438018068"
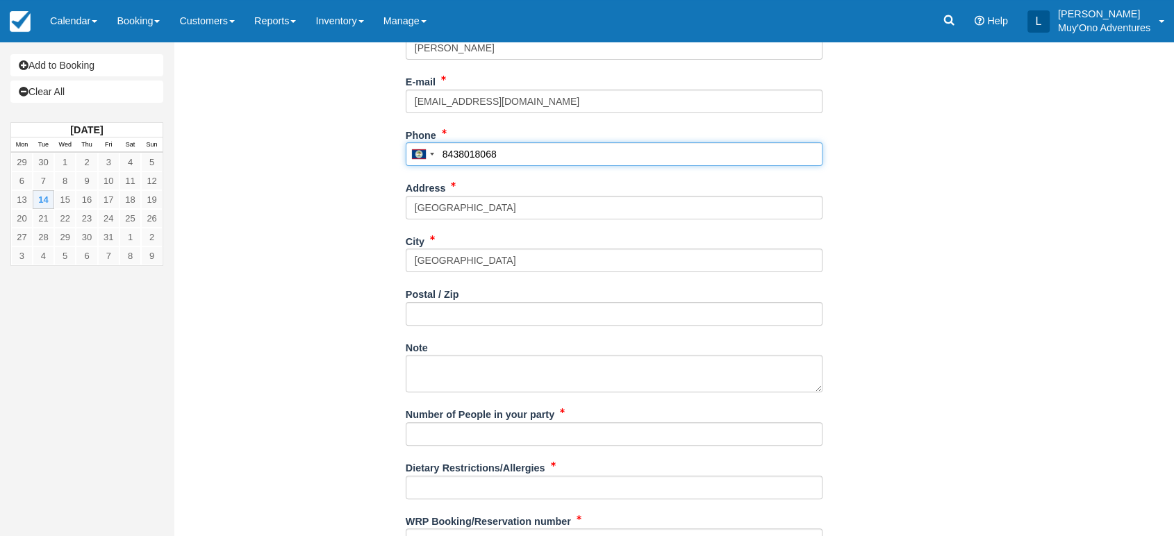
scroll to position [406, 0]
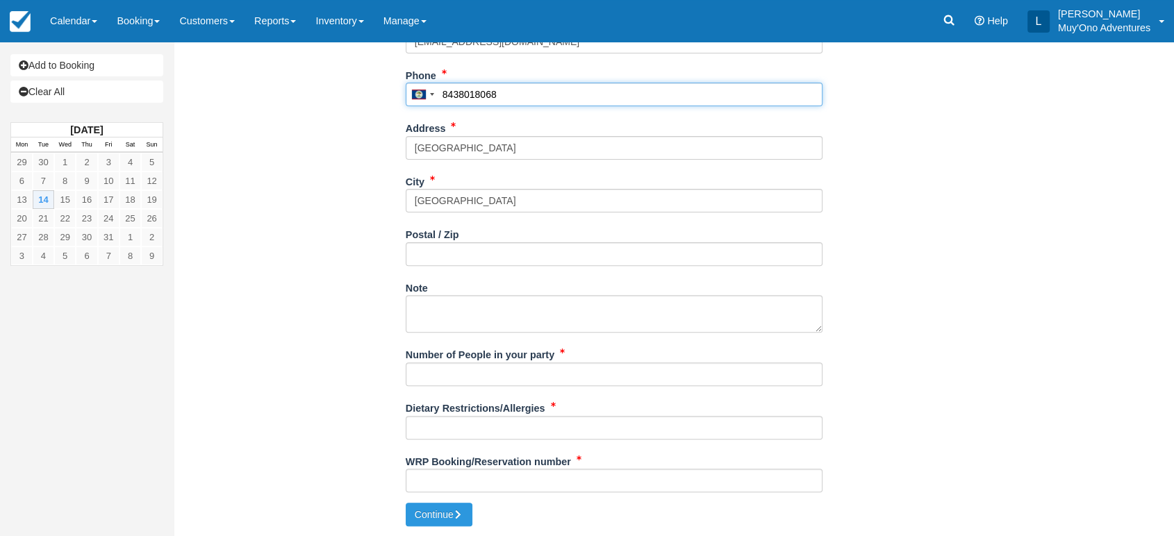
type input "8438018068"
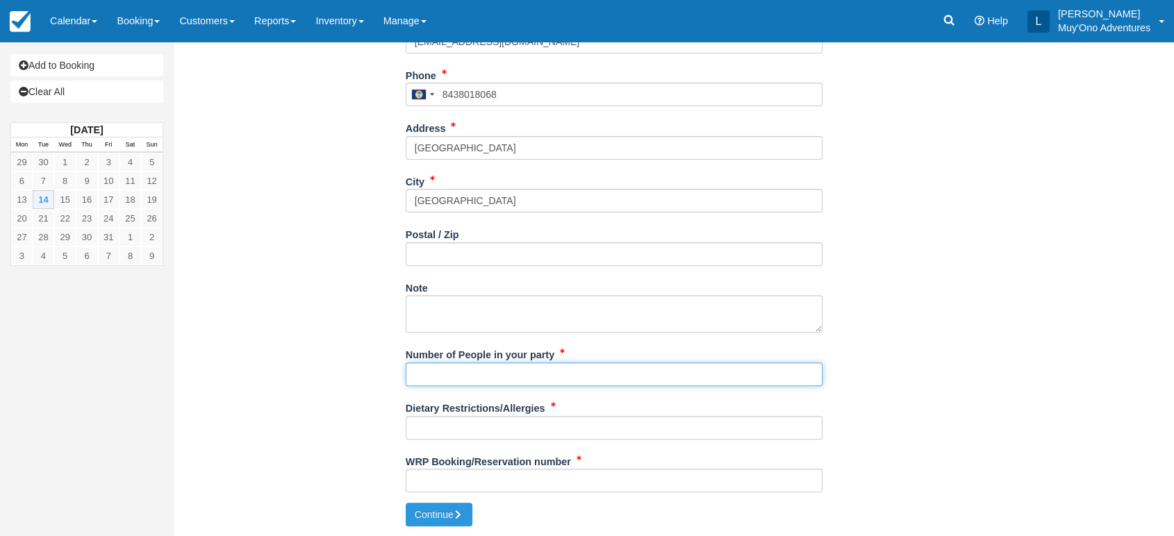
click at [474, 368] on input "Number of People in your party" at bounding box center [614, 375] width 417 height 24
type input "NA"
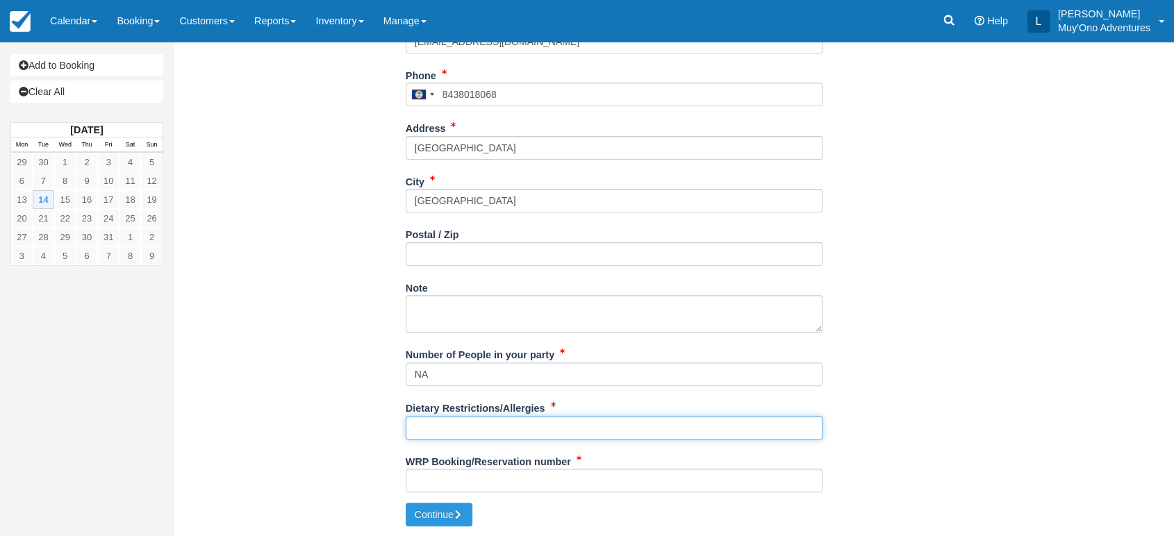
click at [439, 421] on input "Dietary Restrictions/Allergies" at bounding box center [614, 428] width 417 height 24
type input "NA"
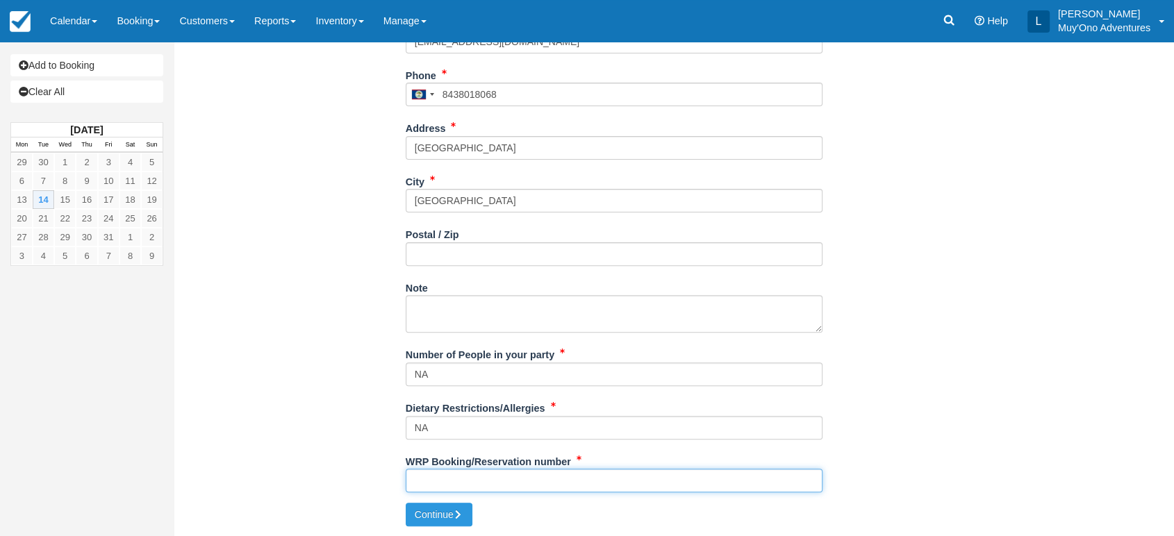
click at [463, 477] on input "WRP Booking/Reservation number" at bounding box center [614, 481] width 417 height 24
paste input "48463759"
type input "48463759"
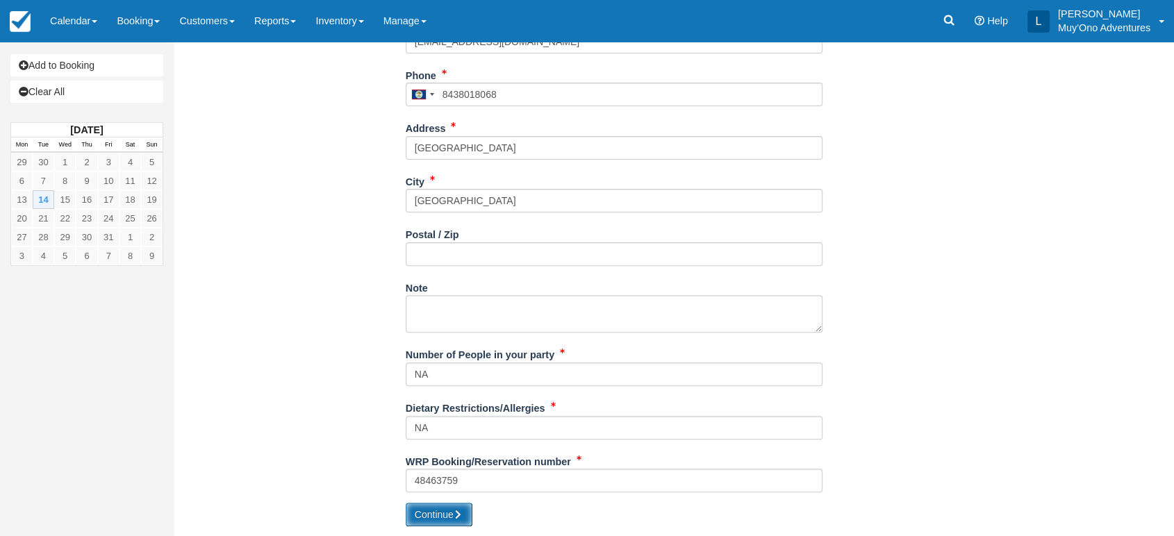
click at [445, 512] on button "Continue" at bounding box center [439, 515] width 67 height 24
type input "+5018438018068"
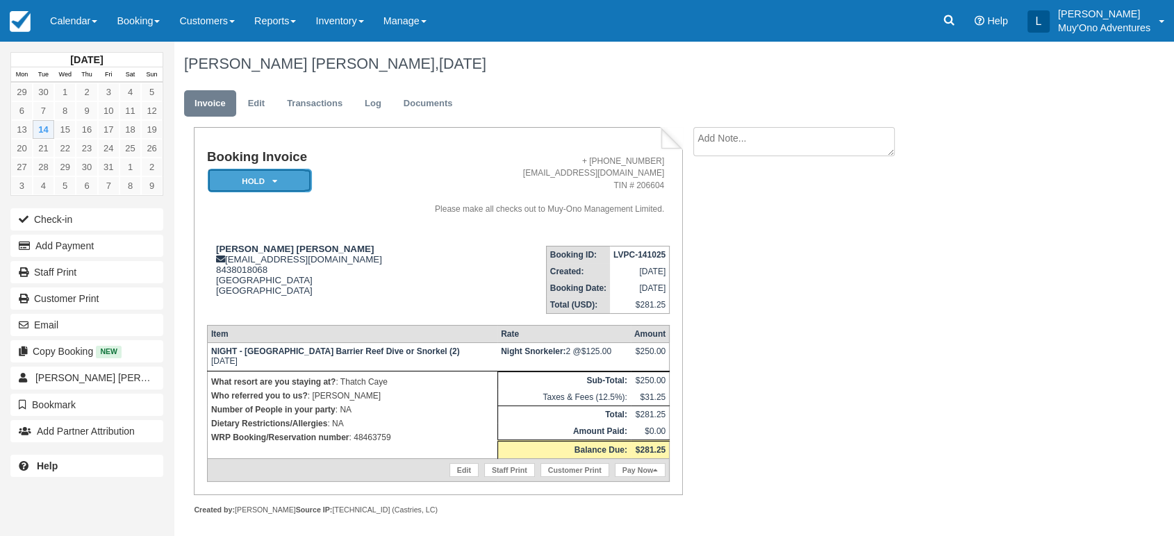
click at [290, 174] on em "HOLD" at bounding box center [260, 181] width 104 height 24
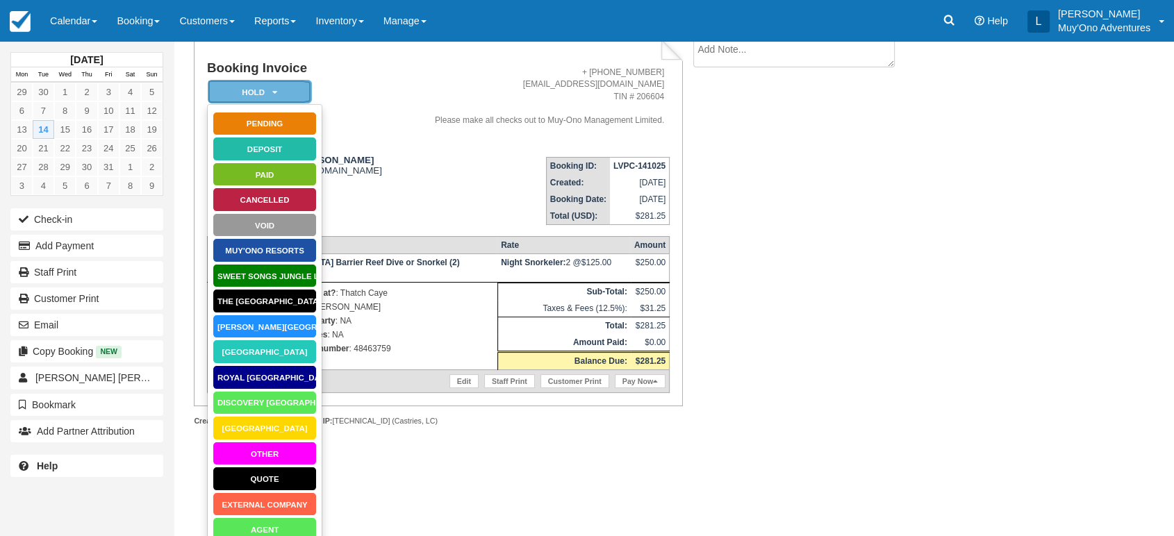
scroll to position [89, 0]
click at [276, 354] on link "[GEOGRAPHIC_DATA]" at bounding box center [265, 352] width 104 height 24
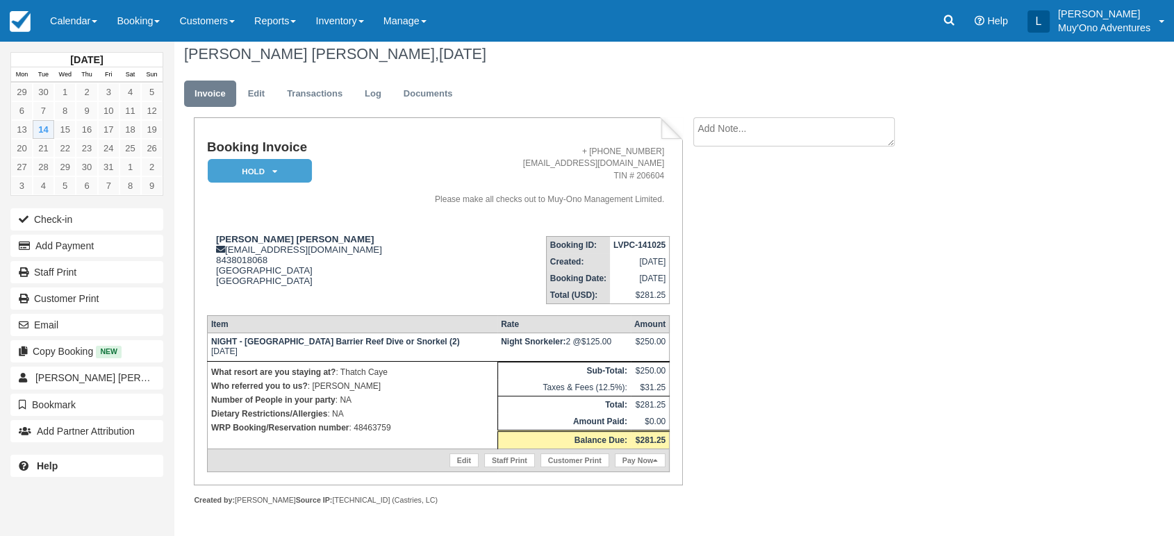
scroll to position [6, 0]
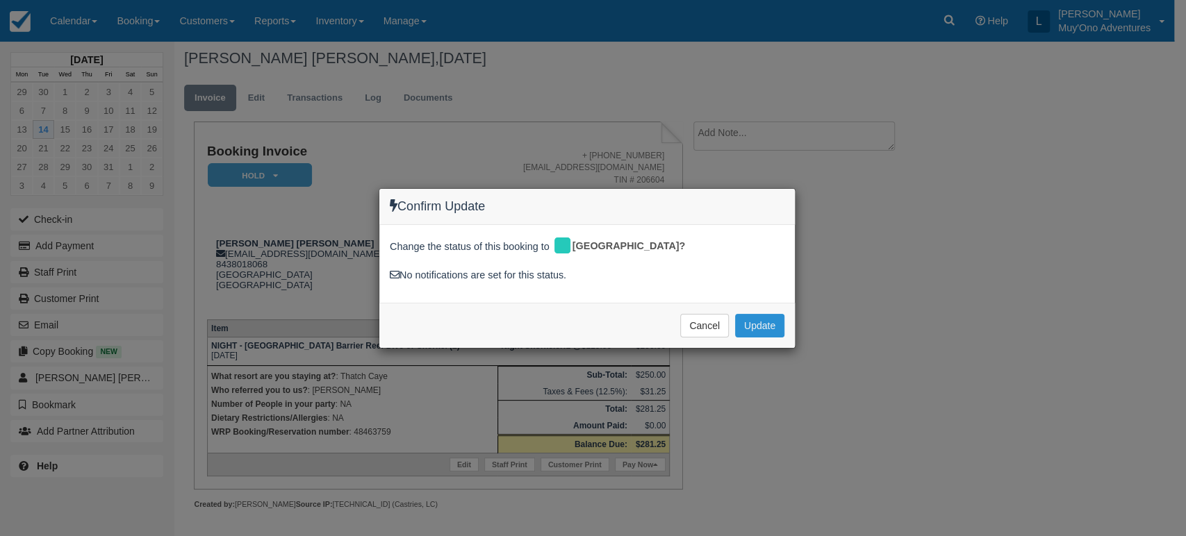
click at [756, 320] on button "Update" at bounding box center [759, 326] width 49 height 24
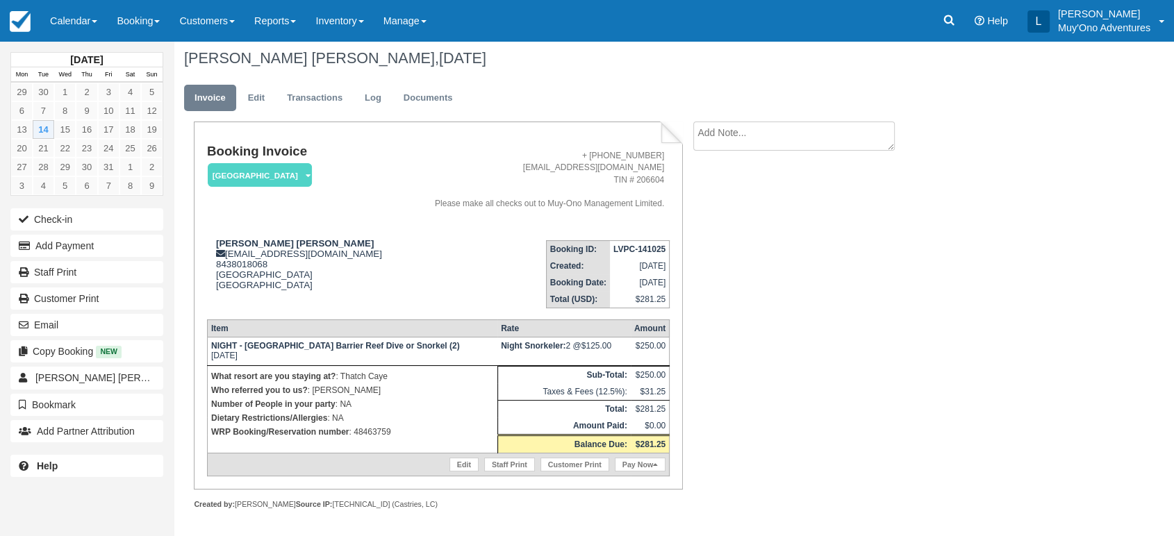
click at [627, 249] on strong "LVPC-141025" at bounding box center [639, 250] width 52 height 10
copy tbody "LVPC-141025"
